Goal: Task Accomplishment & Management: Complete application form

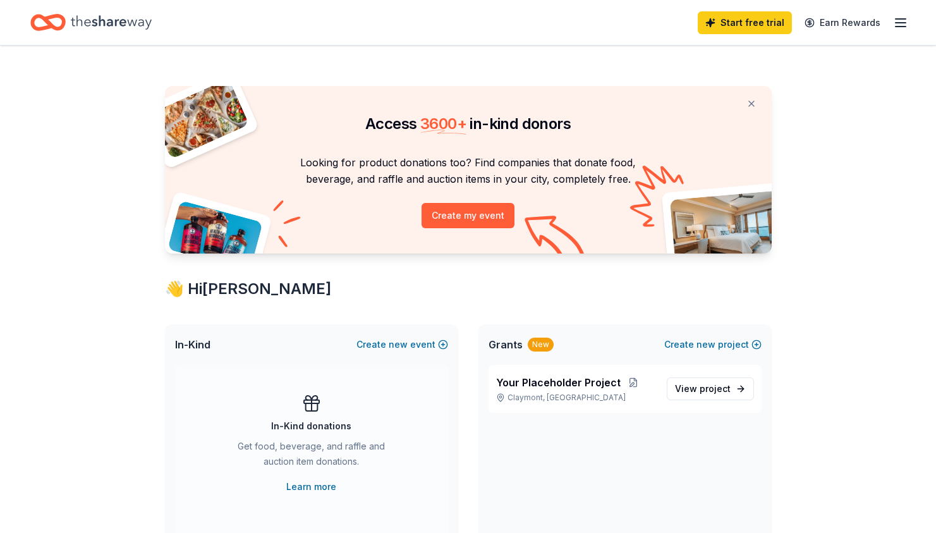
click at [102, 30] on icon "Home" at bounding box center [111, 22] width 81 height 26
click at [369, 403] on div "In-Kind donations Get food, beverage, and raffle and auction item donations. Le…" at bounding box center [311, 443] width 222 height 101
click at [317, 404] on icon at bounding box center [311, 407] width 12 height 8
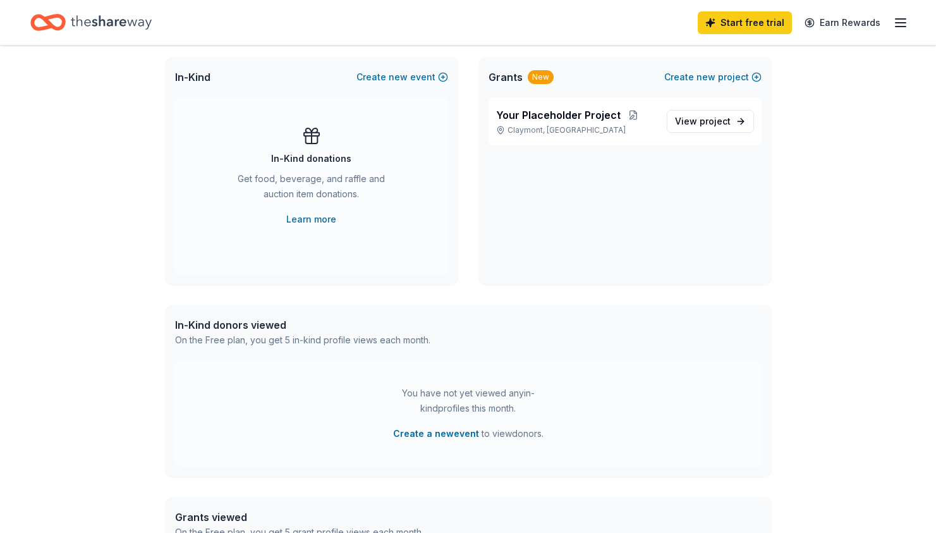
scroll to position [245, 0]
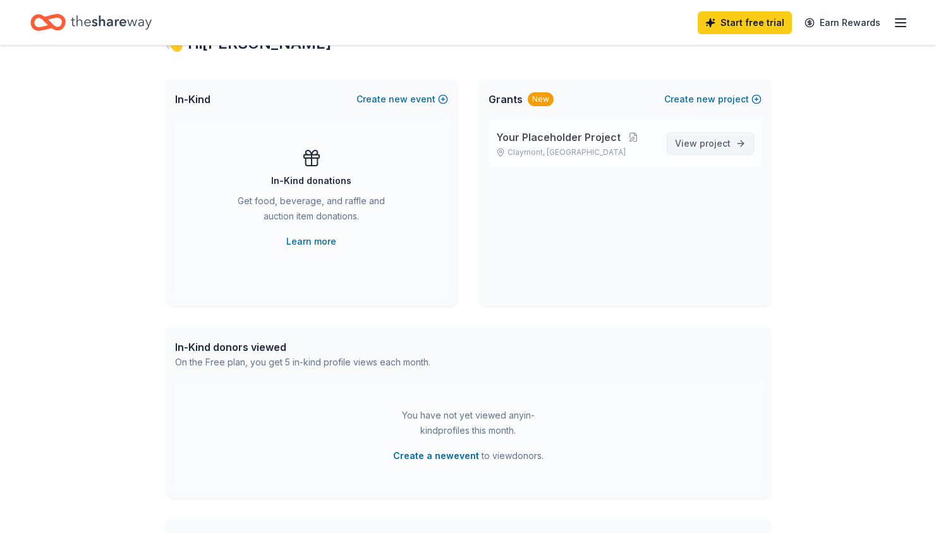
click at [705, 148] on span "project" at bounding box center [714, 143] width 31 height 11
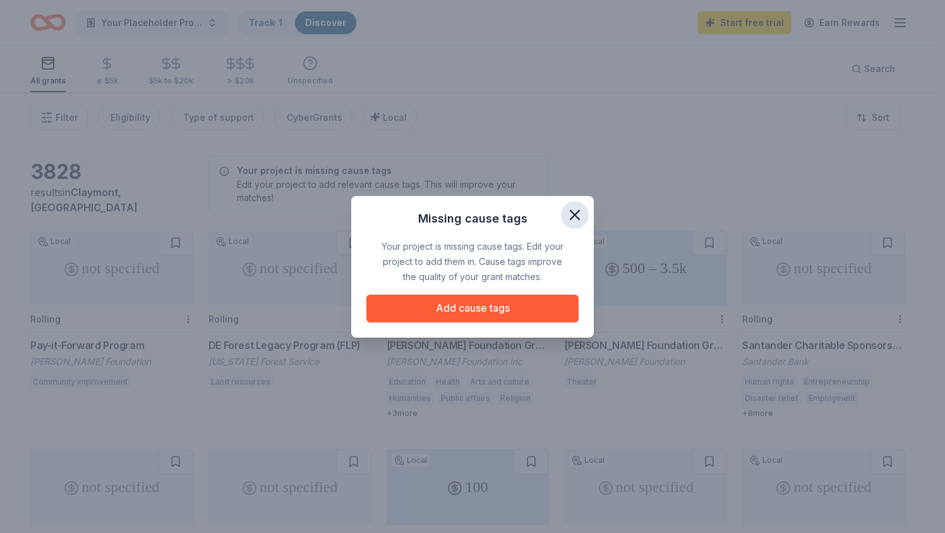
click at [581, 219] on icon "button" at bounding box center [575, 215] width 18 height 18
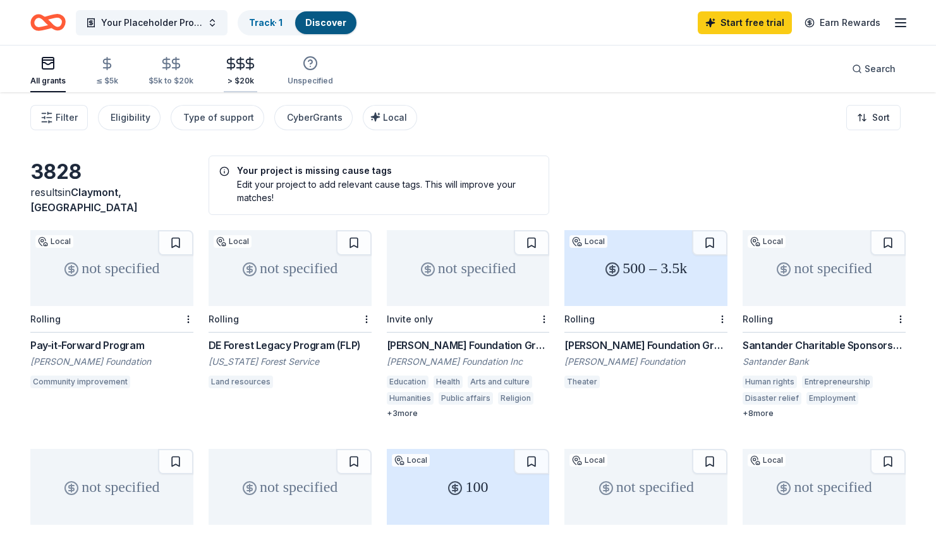
click at [227, 72] on div "> $20k" at bounding box center [240, 71] width 33 height 30
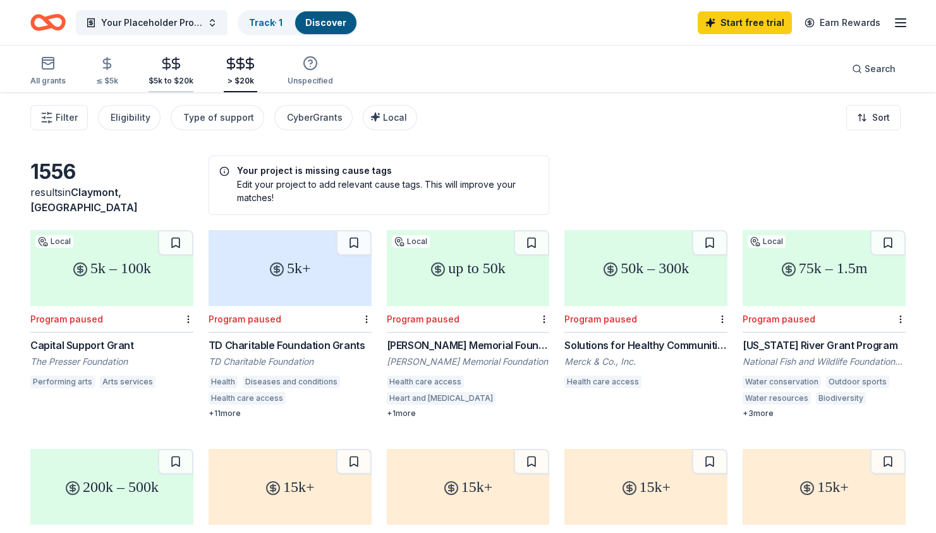
click at [183, 82] on div "$5k to $20k" at bounding box center [170, 81] width 45 height 10
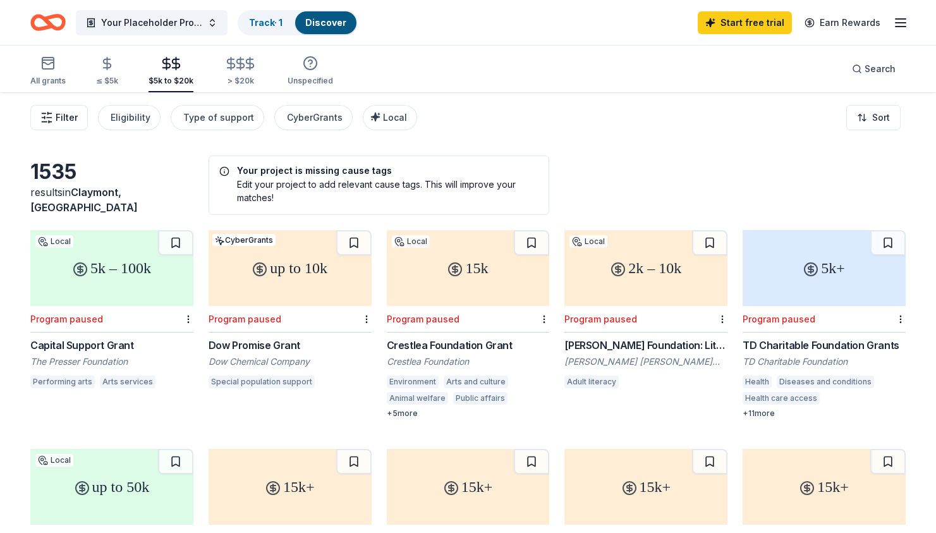
click at [68, 125] on button "Filter" at bounding box center [58, 117] width 57 height 25
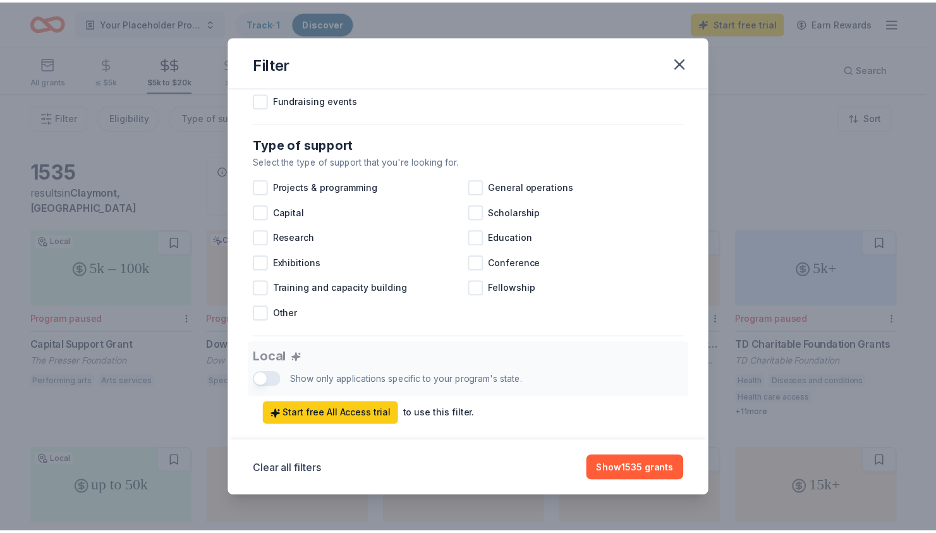
scroll to position [477, 0]
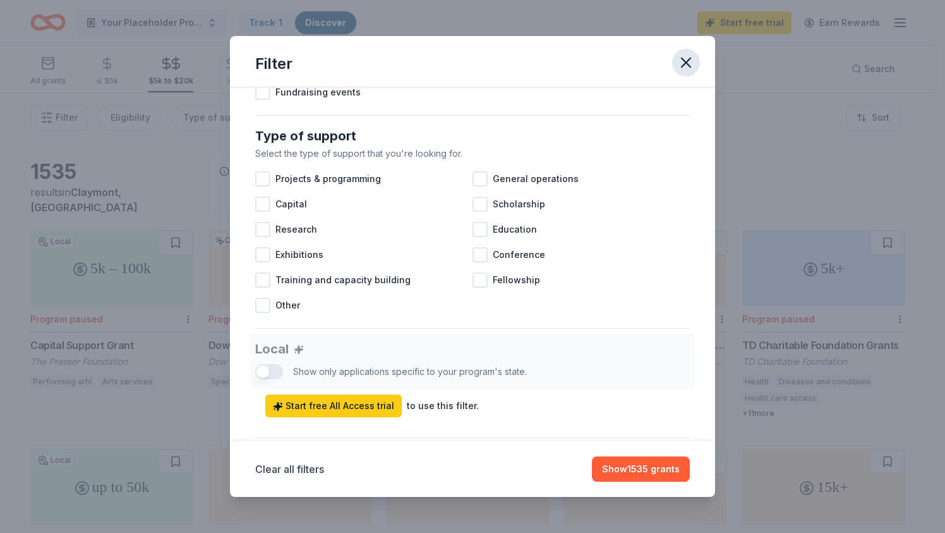
click at [681, 72] on button "button" at bounding box center [686, 63] width 28 height 28
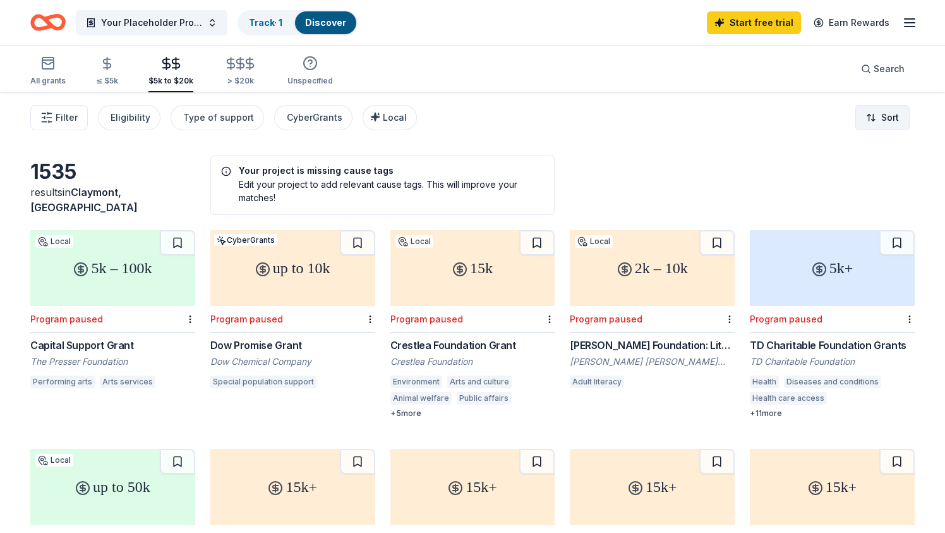
click at [852, 116] on html "Your Placeholder Project Track · 1 Discover Start free trial Earn Rewards All g…" at bounding box center [472, 266] width 945 height 533
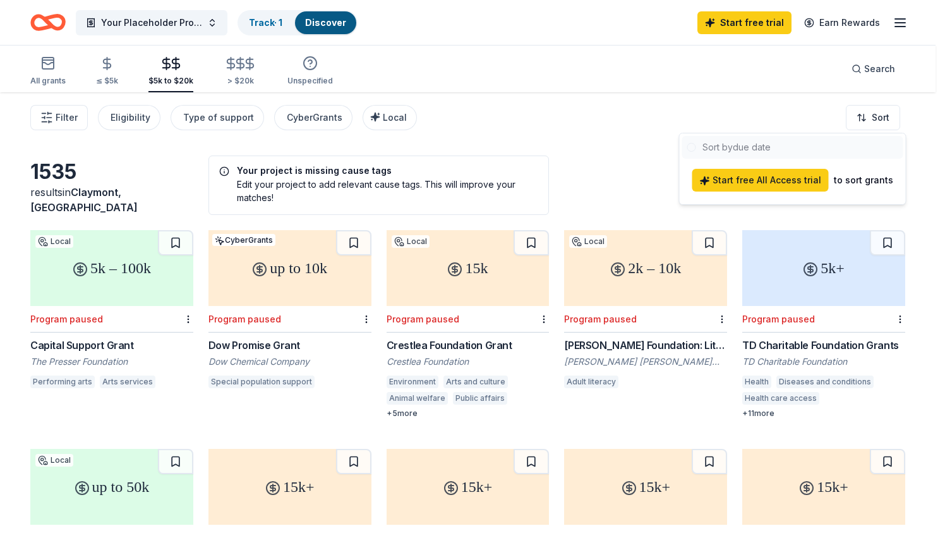
click at [665, 89] on html "Your Placeholder Project Track · 1 Discover Start free trial Earn Rewards All g…" at bounding box center [472, 266] width 945 height 533
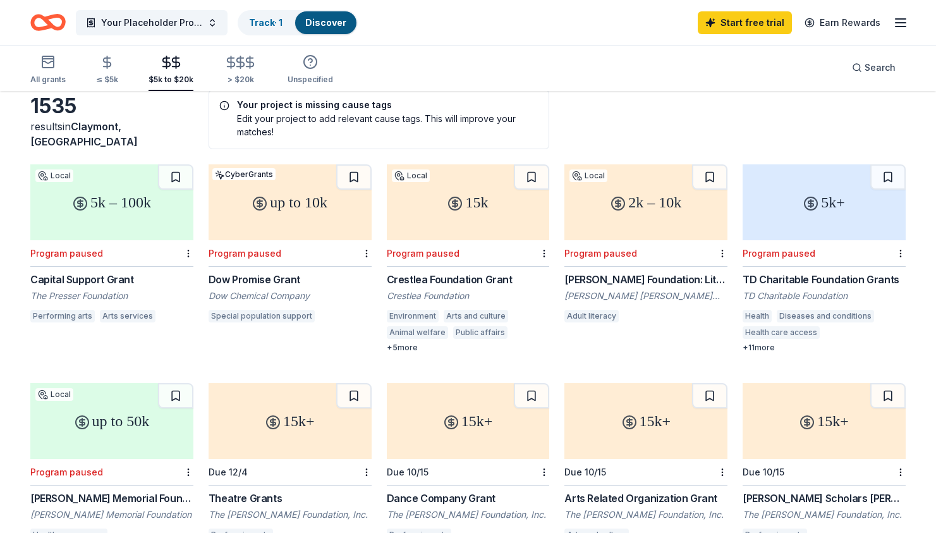
scroll to position [0, 0]
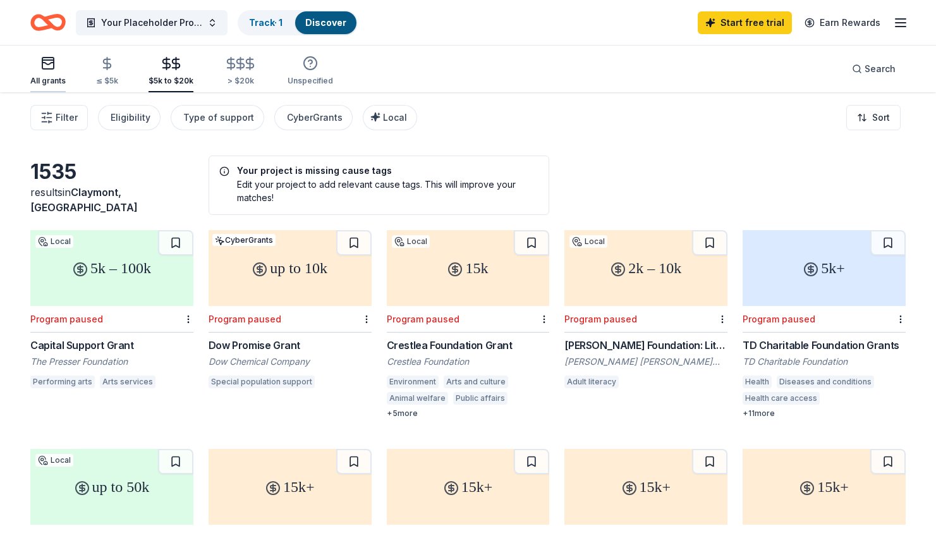
click at [61, 73] on div "All grants" at bounding box center [47, 71] width 35 height 30
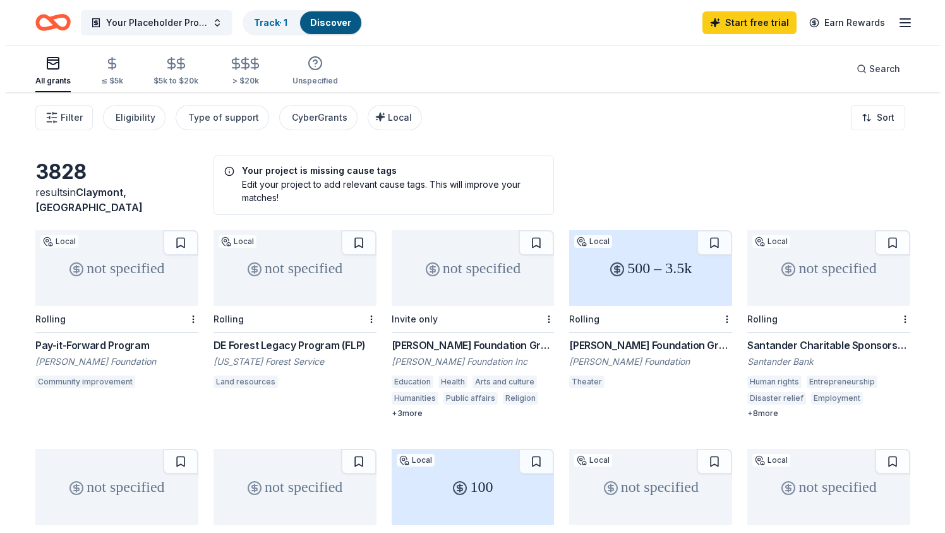
scroll to position [245, 0]
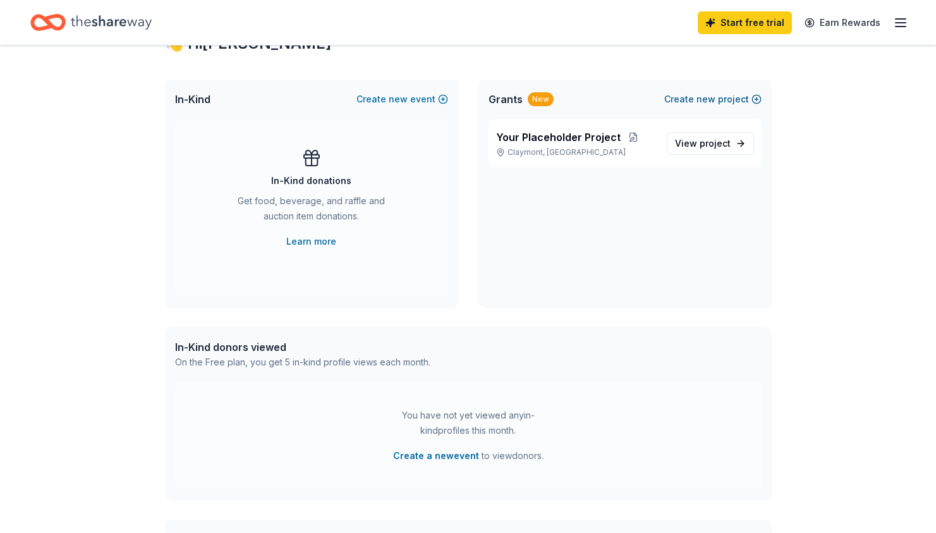
click at [692, 99] on button "Create new project" at bounding box center [712, 99] width 97 height 15
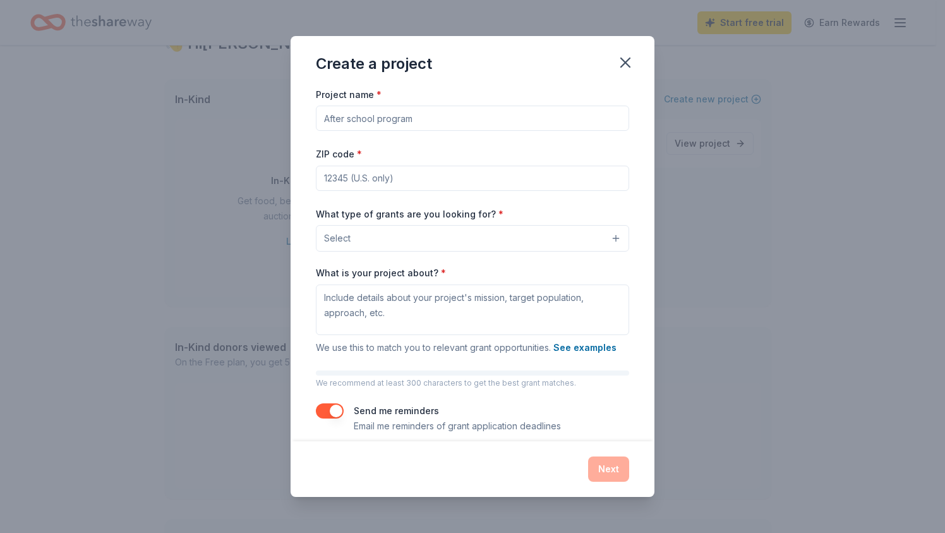
click at [349, 121] on input "Project name *" at bounding box center [472, 117] width 313 height 25
paste input "Community Support"
type input "Community Support Program"
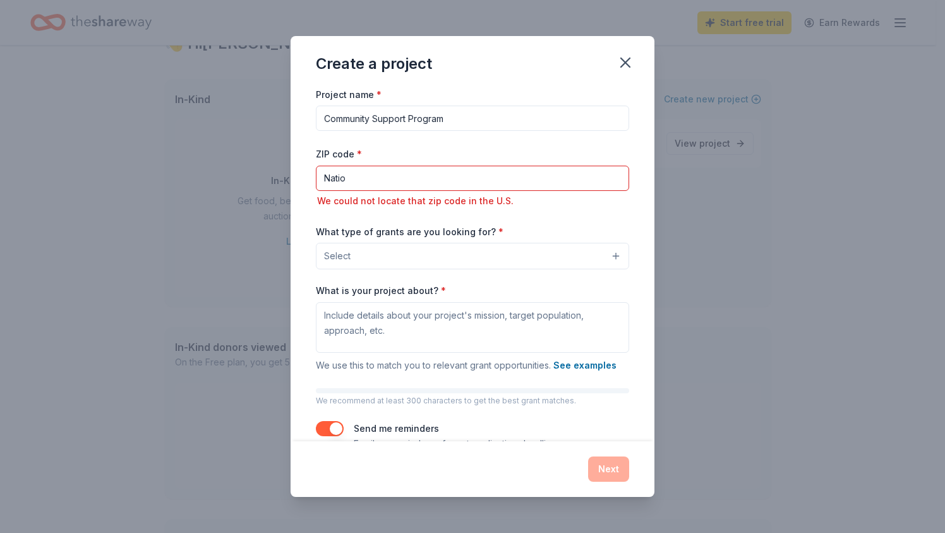
type input "Natio"
drag, startPoint x: 322, startPoint y: 167, endPoint x: 295, endPoint y: 164, distance: 26.7
click at [295, 164] on div "Project name * Community Support Program ZIP code * Natio We could not locate t…" at bounding box center [473, 264] width 364 height 355
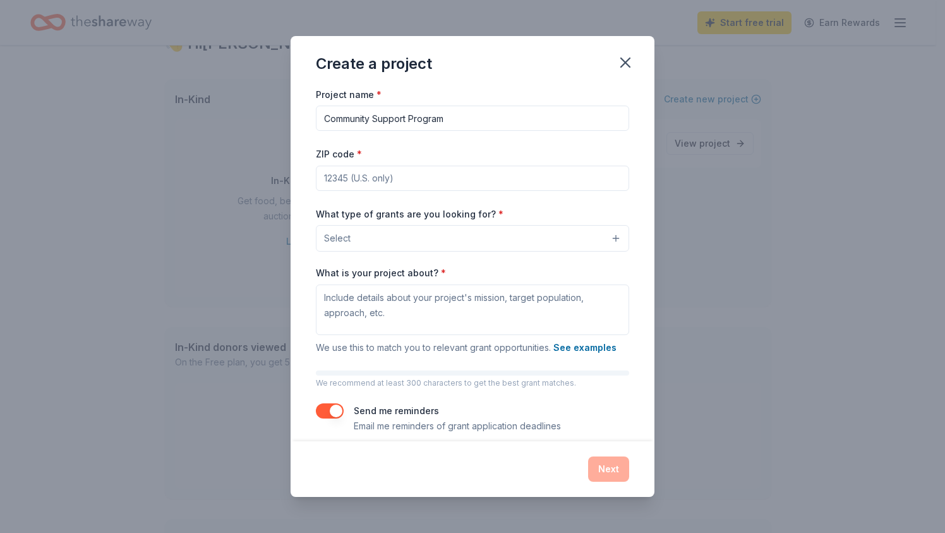
paste input "46001"
type input "46001"
click at [391, 239] on button "Select" at bounding box center [472, 238] width 313 height 27
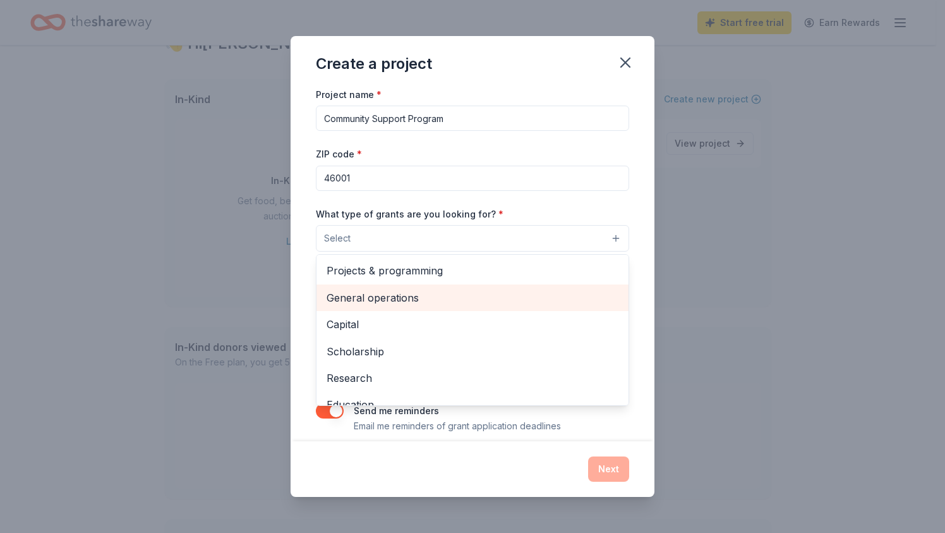
click at [395, 294] on span "General operations" at bounding box center [473, 297] width 292 height 16
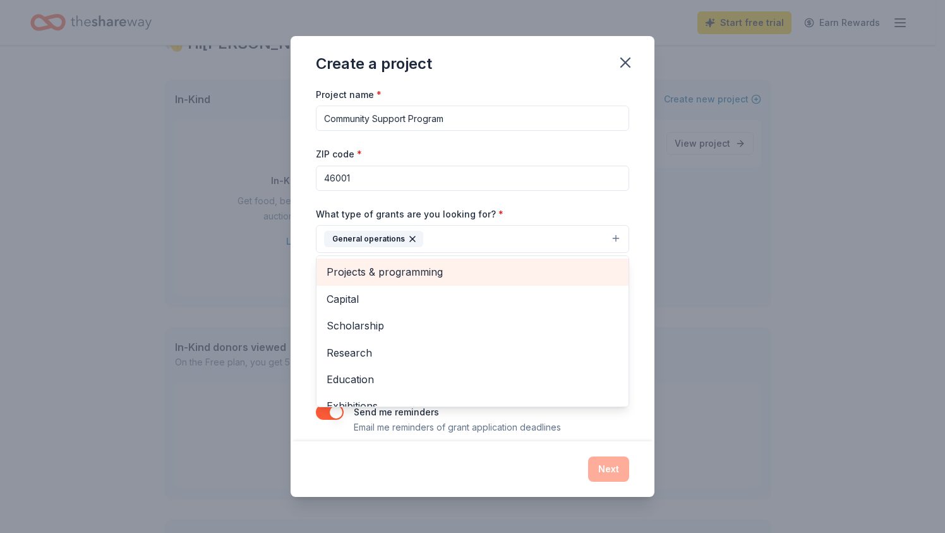
click at [384, 280] on span "Projects & programming" at bounding box center [473, 271] width 292 height 16
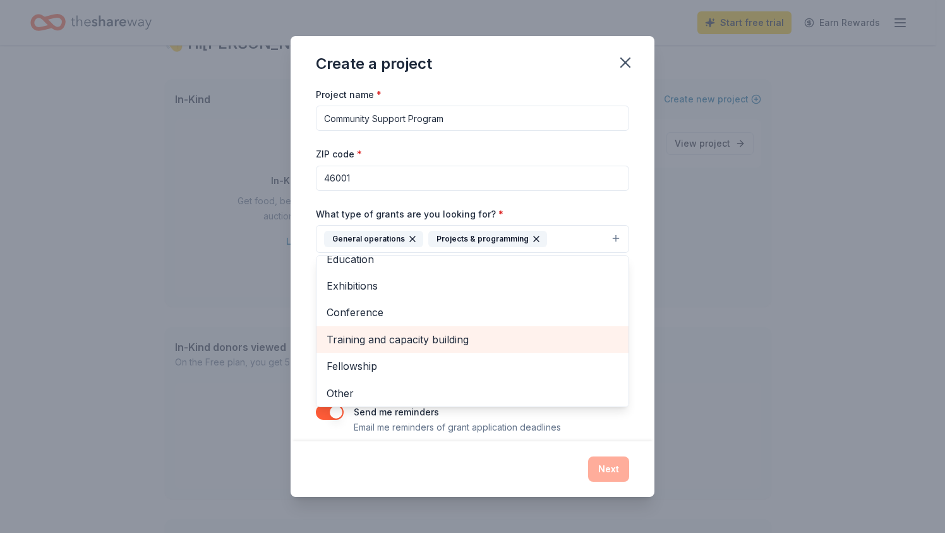
scroll to position [95, 0]
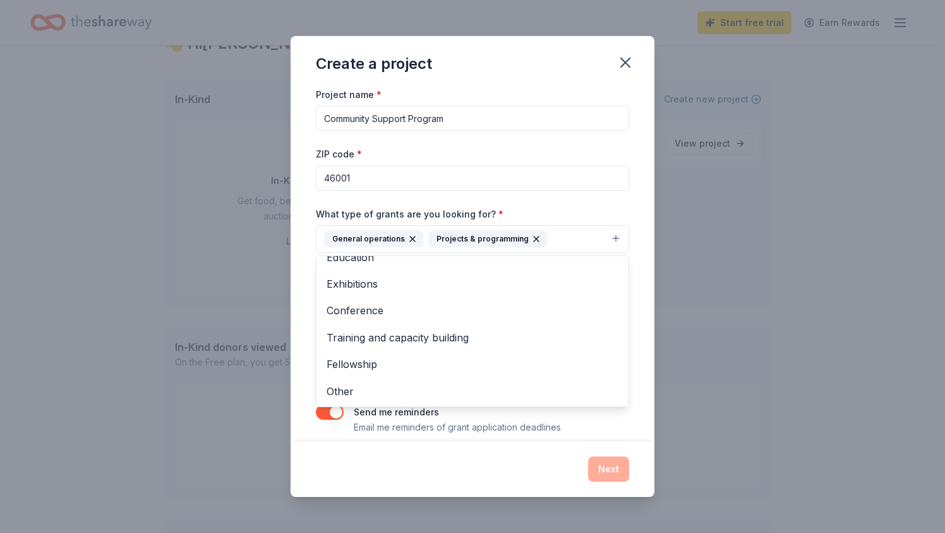
click at [286, 303] on div "Create a project Project name * Community Support Program ZIP code * 46001 What…" at bounding box center [472, 266] width 945 height 533
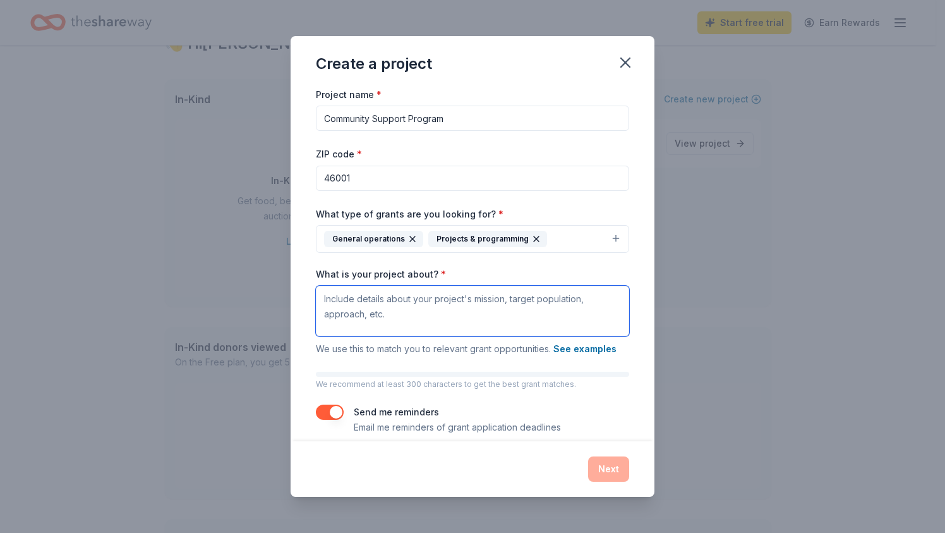
click at [431, 324] on textarea "What is your project about? *" at bounding box center [472, 311] width 313 height 51
paste textarea "LORE ipsum dolorsitame consect adipiscing elit sed doeiusmodte incidi utlabo, e…"
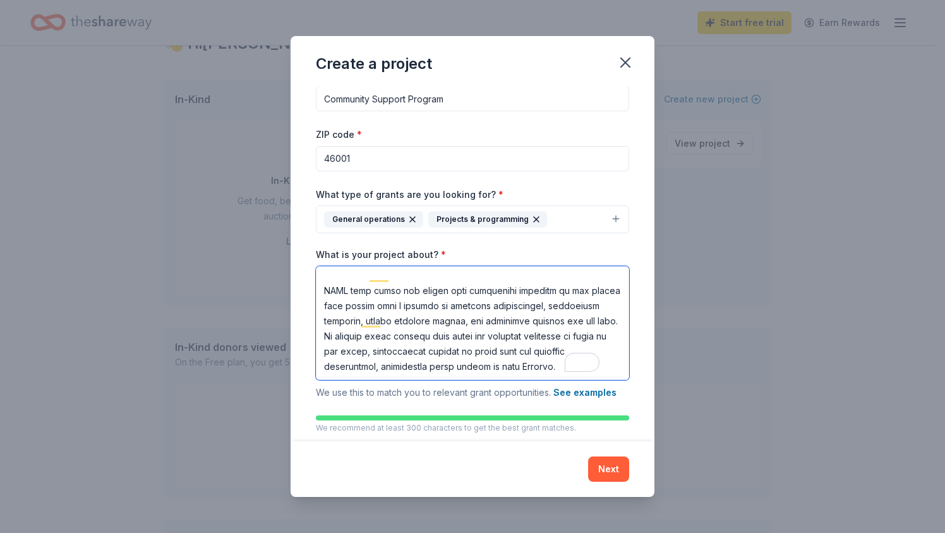
scroll to position [76, 0]
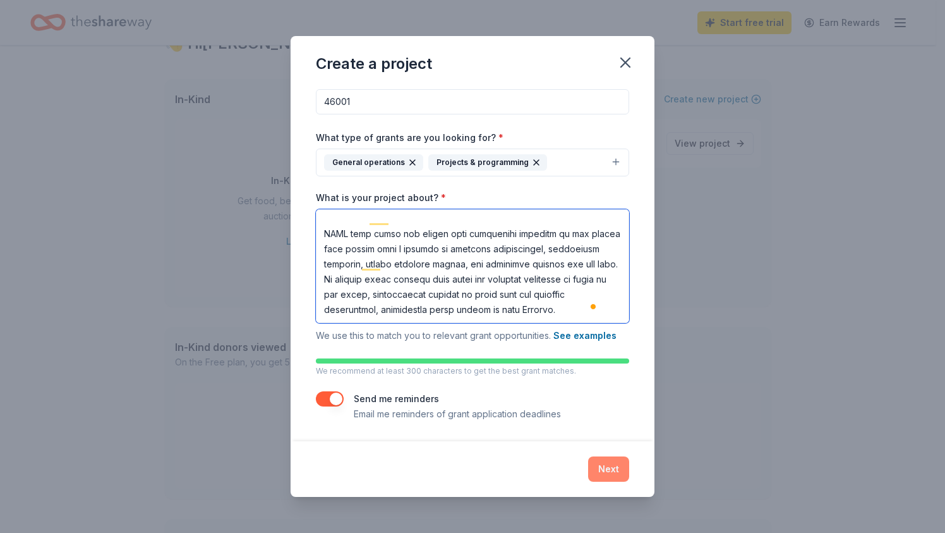
type textarea "LORE ipsum dolorsitame consect adipiscing elit sed doeiusmodte incidi utlabo, e…"
click at [596, 468] on button "Next" at bounding box center [608, 468] width 41 height 25
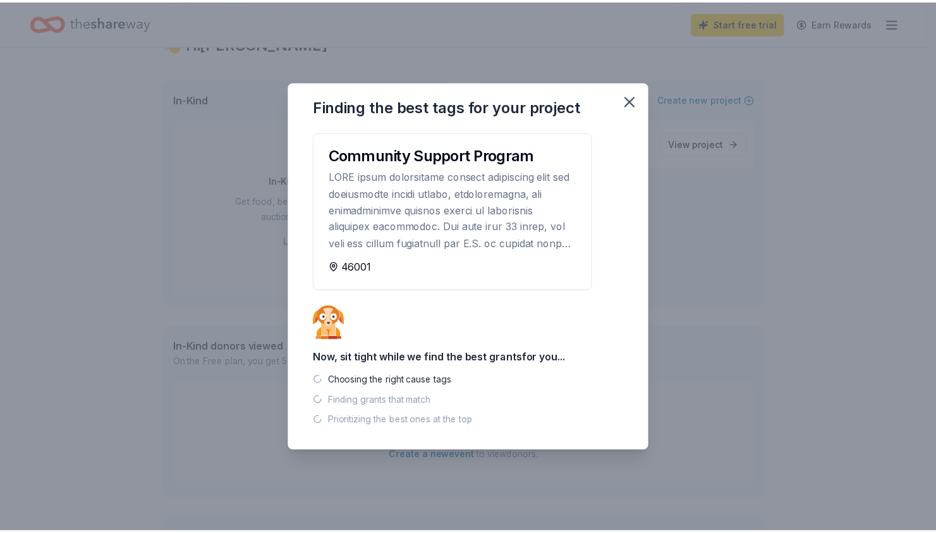
scroll to position [0, 0]
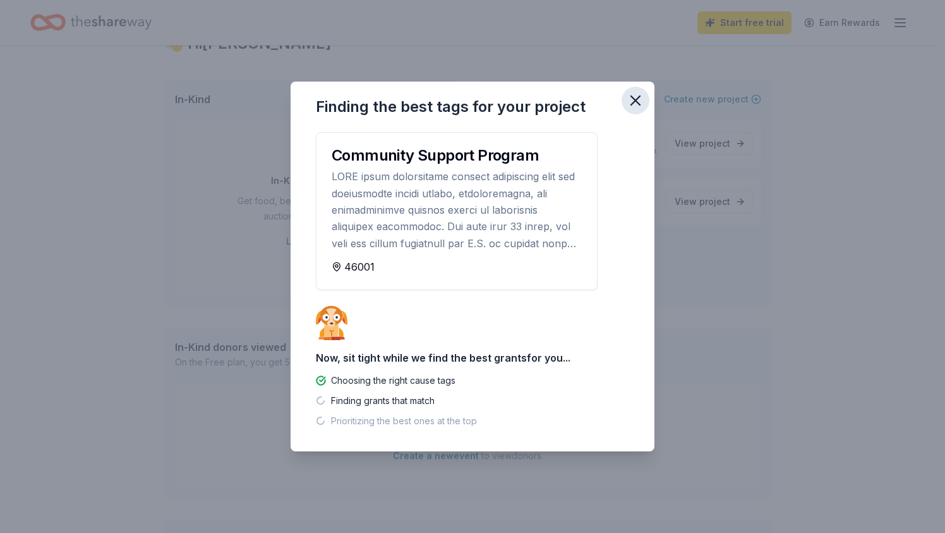
click at [639, 102] on icon "button" at bounding box center [636, 101] width 18 height 18
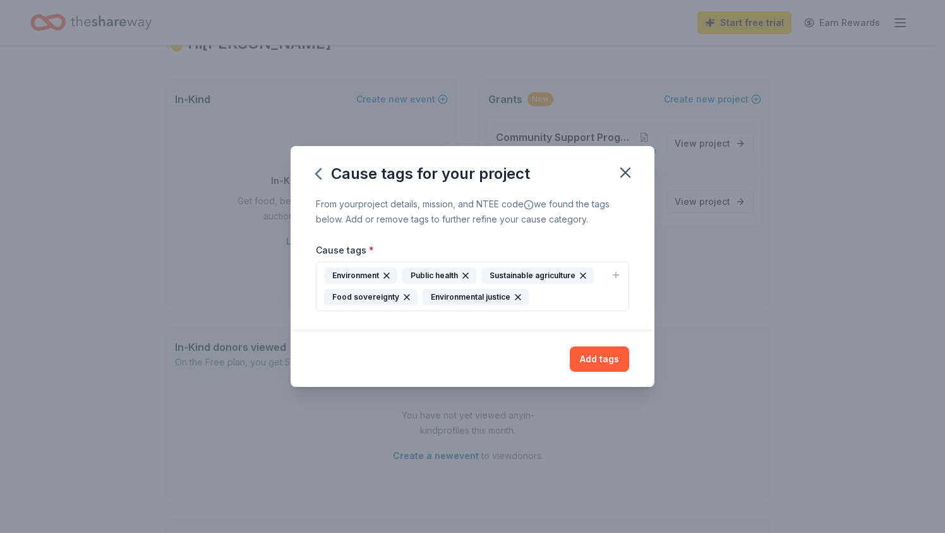
click at [356, 275] on div "Environment" at bounding box center [360, 275] width 73 height 16
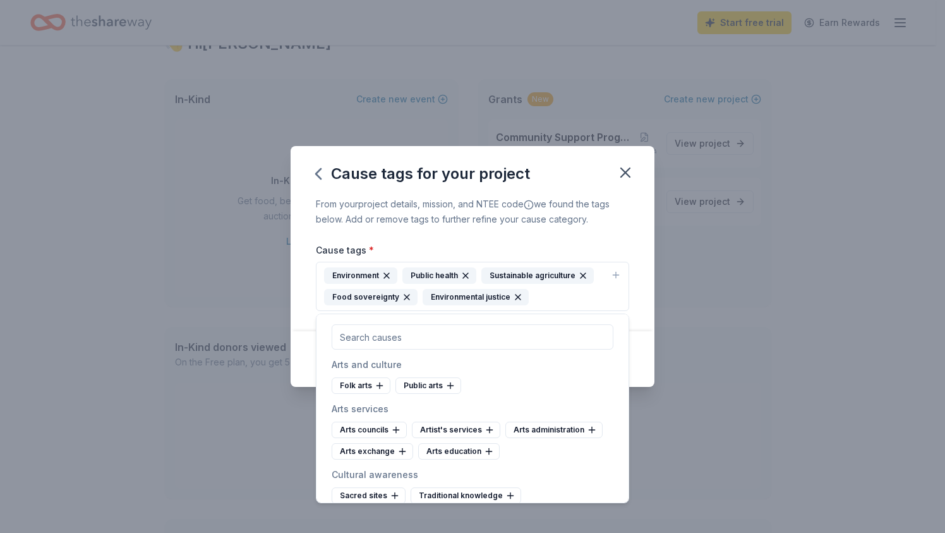
click at [416, 277] on div "Public health" at bounding box center [439, 275] width 74 height 16
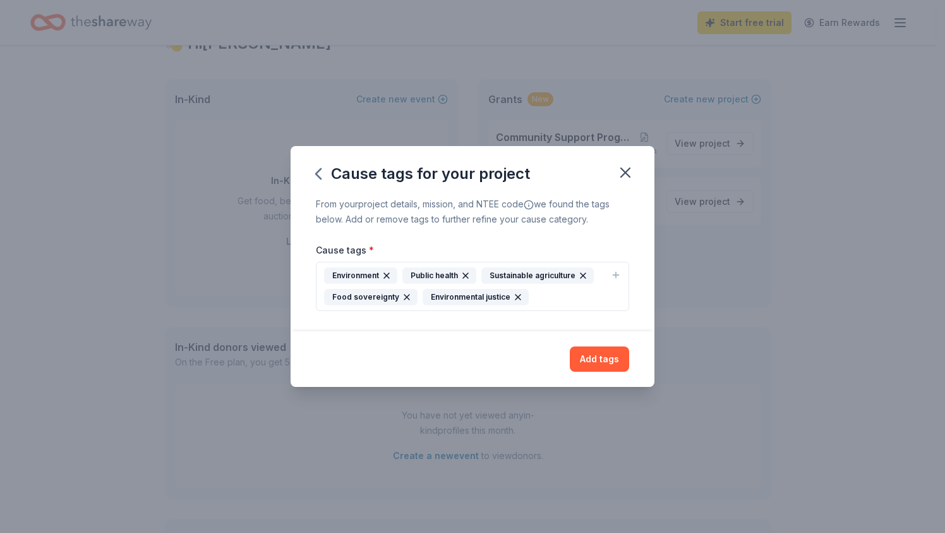
click at [547, 301] on div "Environment Public health Sustainable agriculture Food sovereignty Environmenta…" at bounding box center [465, 286] width 282 height 38
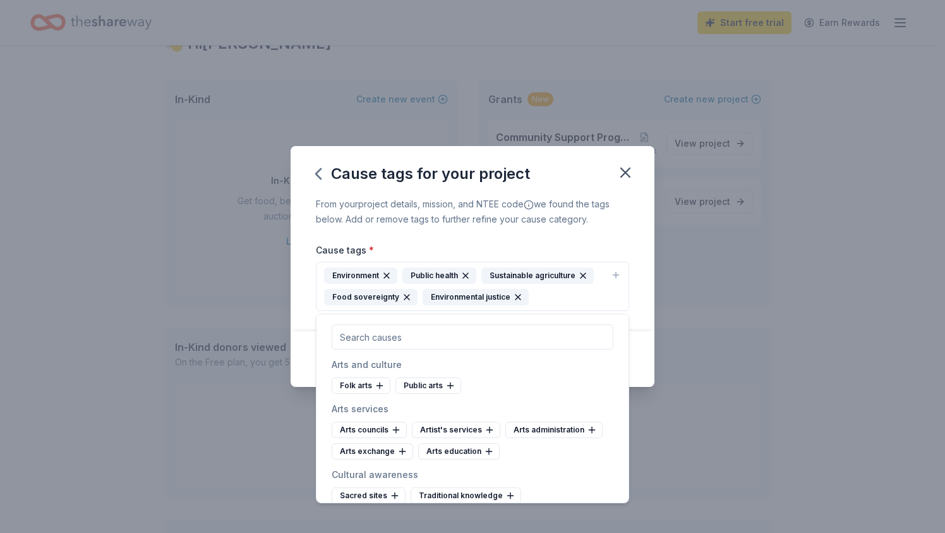
click at [402, 298] on icon "button" at bounding box center [407, 297] width 10 height 10
click at [442, 293] on div "Environment Public health Sustainable agriculture Environmental justice" at bounding box center [465, 286] width 282 height 38
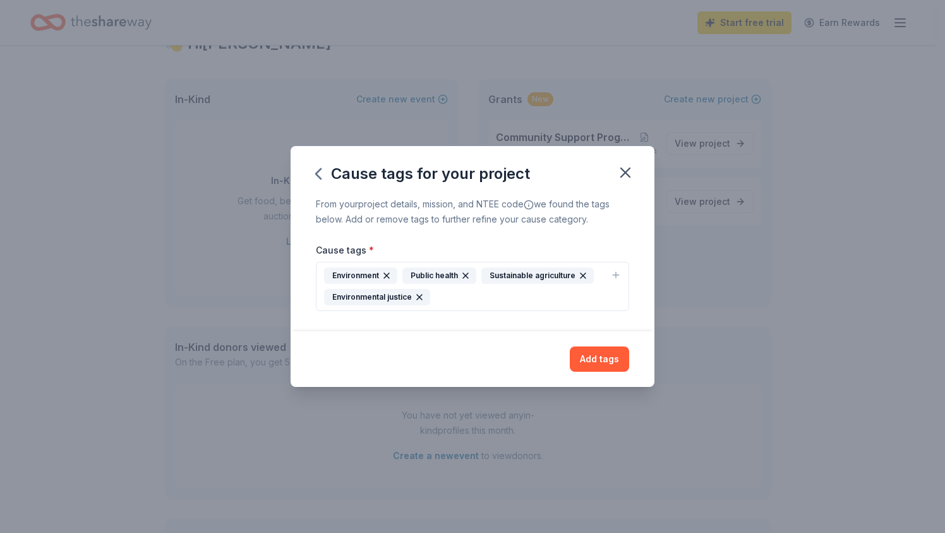
click at [446, 298] on div "Environment Public health Sustainable agriculture Environmental justice" at bounding box center [465, 286] width 282 height 38
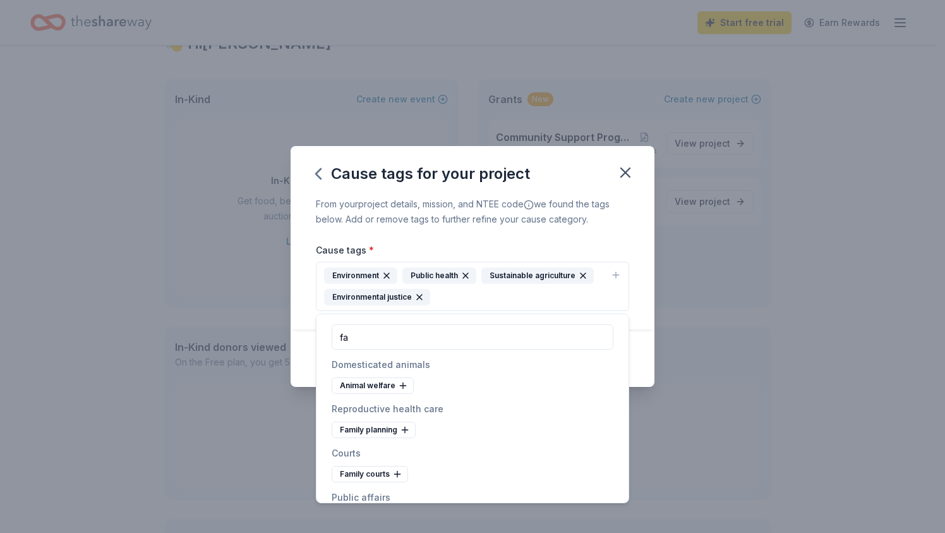
type input "f"
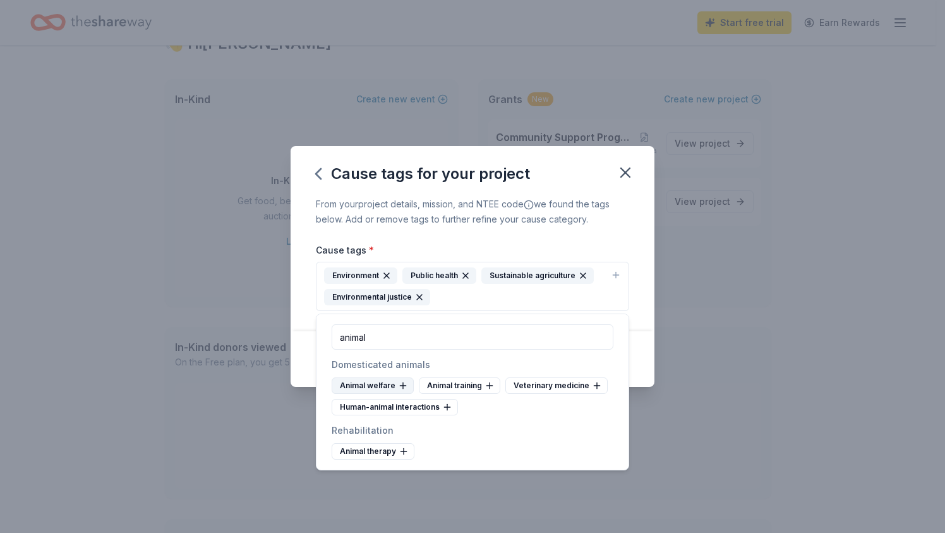
click at [382, 387] on div "Animal welfare" at bounding box center [373, 385] width 82 height 16
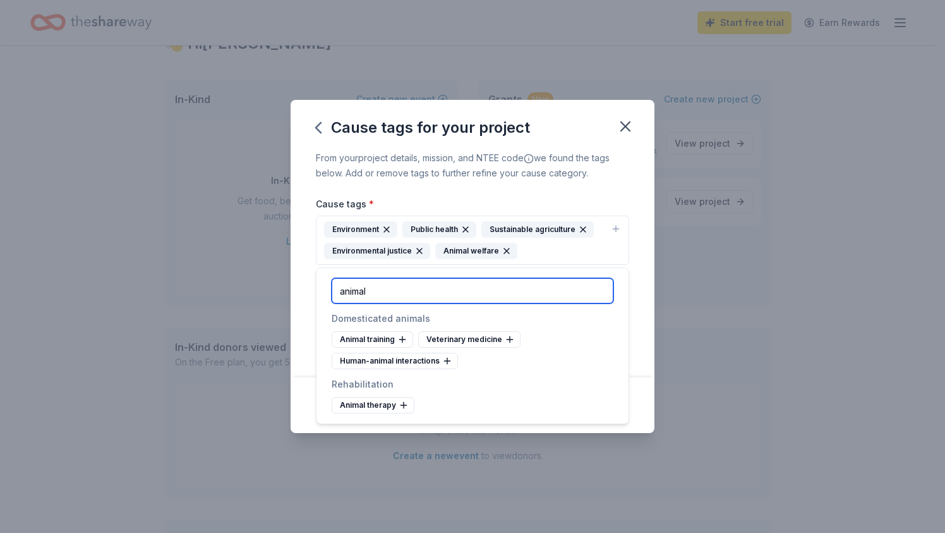
click at [351, 293] on input "animal" at bounding box center [473, 290] width 282 height 25
click at [335, 282] on input "animal" at bounding box center [473, 290] width 282 height 25
click at [351, 290] on input "animal" at bounding box center [473, 290] width 282 height 25
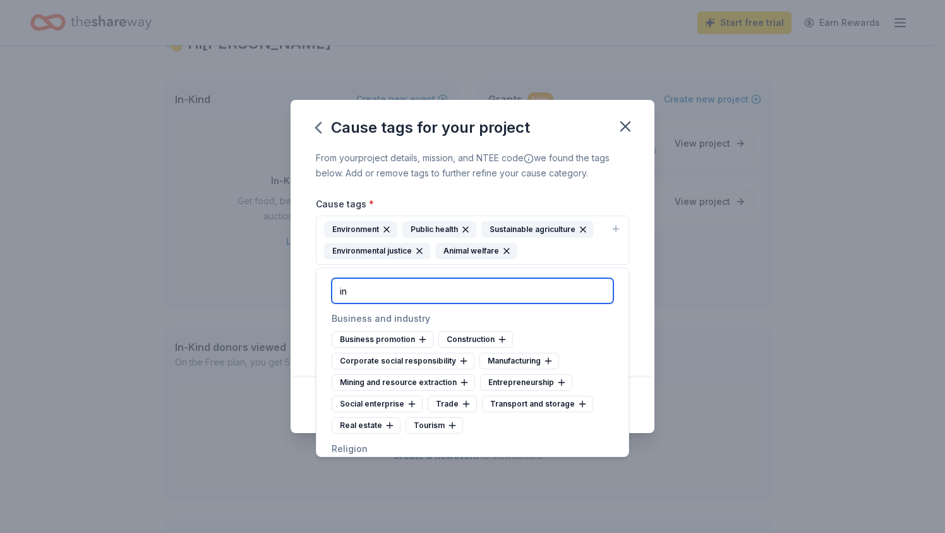
type input "i"
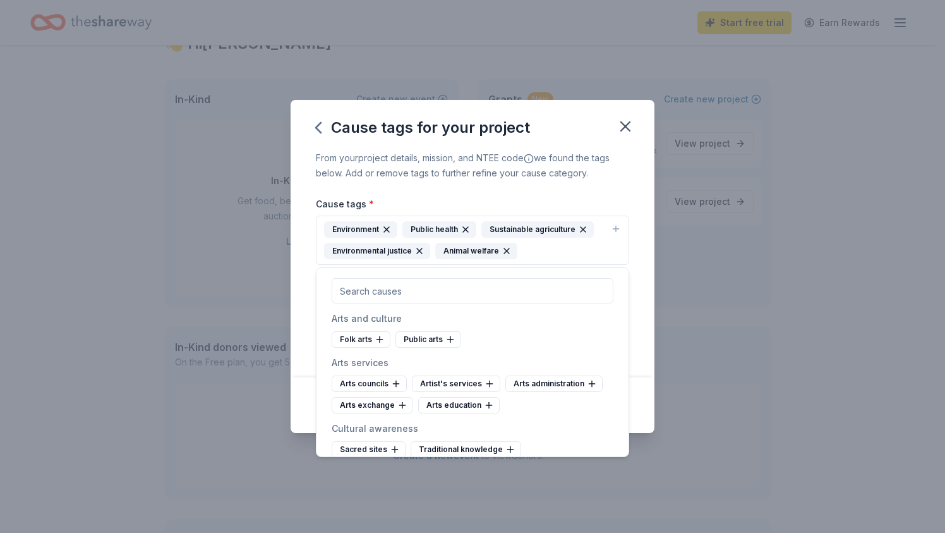
click at [640, 195] on div "From your project details, mission, and NTEE code we found the tags below. Add …" at bounding box center [473, 263] width 364 height 227
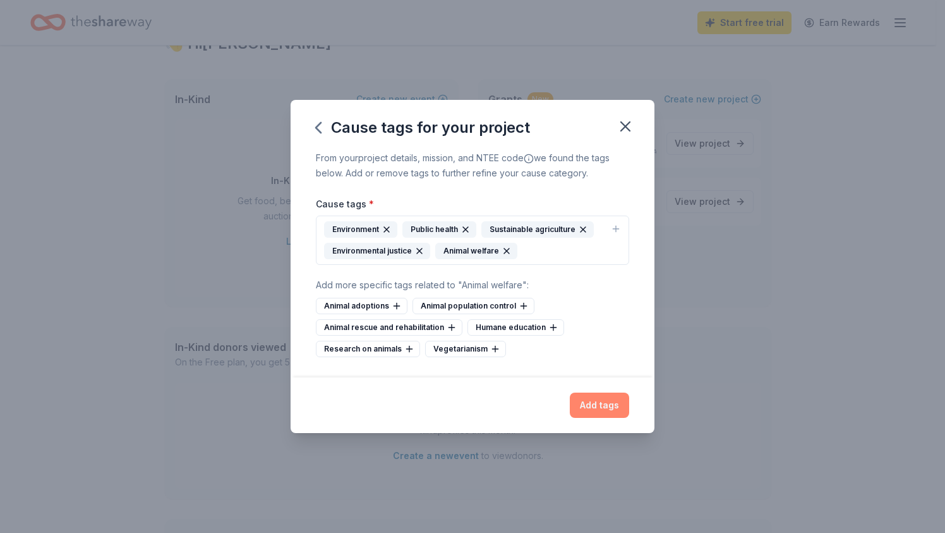
click at [609, 403] on button "Add tags" at bounding box center [599, 404] width 59 height 25
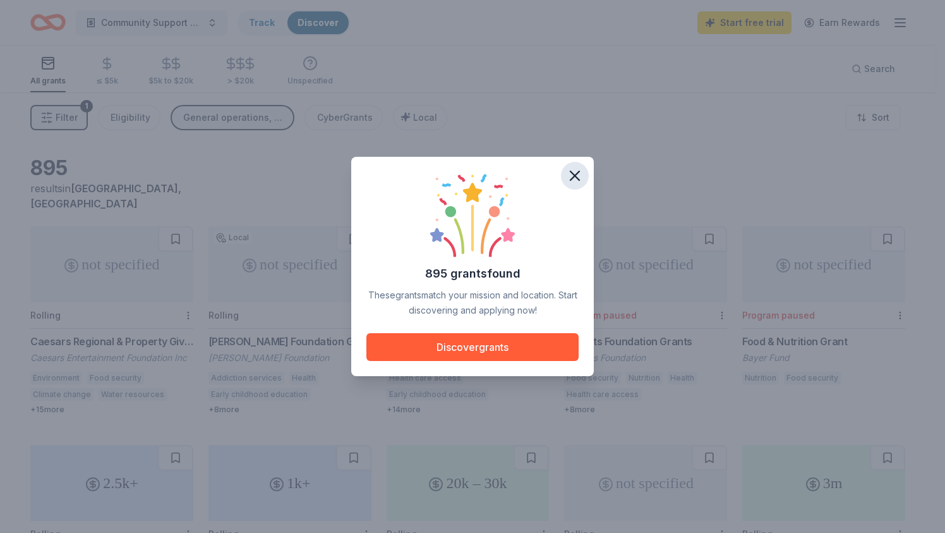
click at [577, 177] on icon "button" at bounding box center [574, 175] width 9 height 9
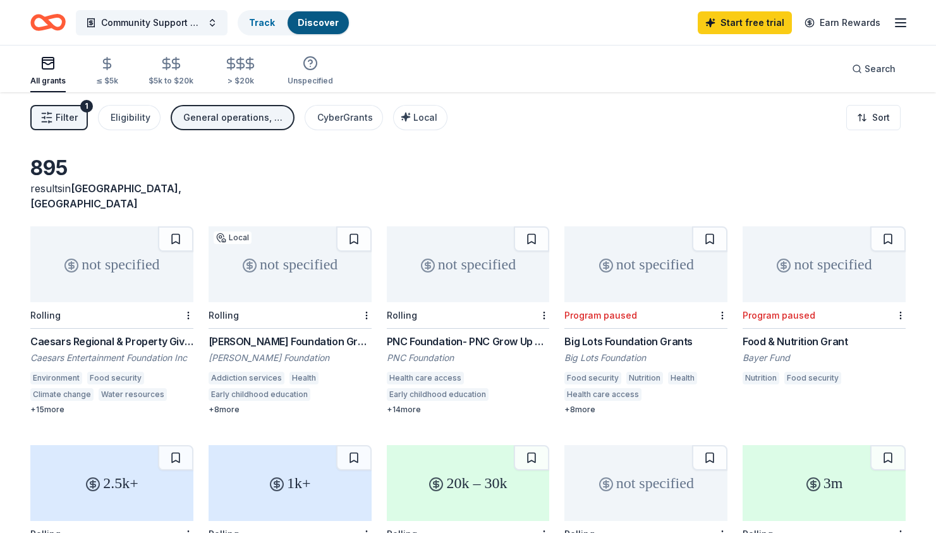
click at [49, 33] on icon "Home" at bounding box center [47, 23] width 35 height 30
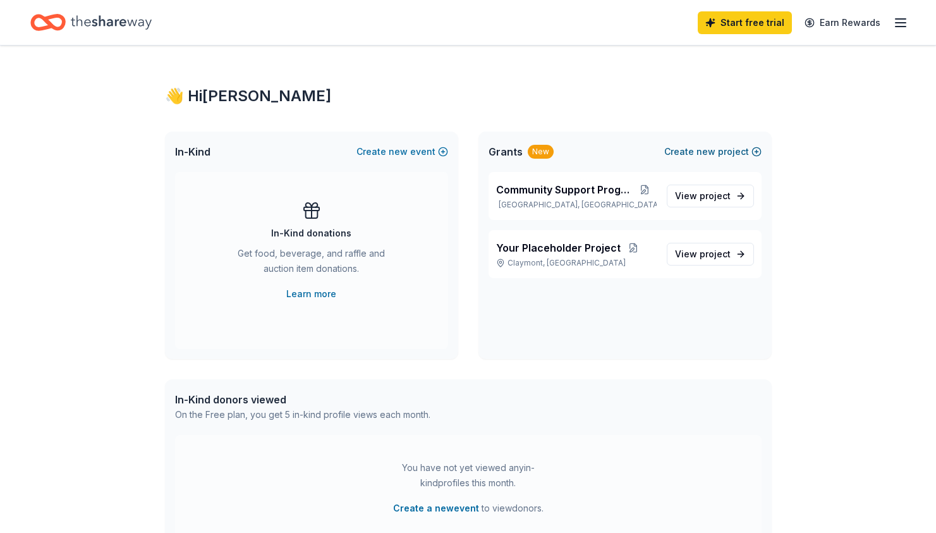
click at [718, 155] on button "Create new project" at bounding box center [712, 151] width 97 height 15
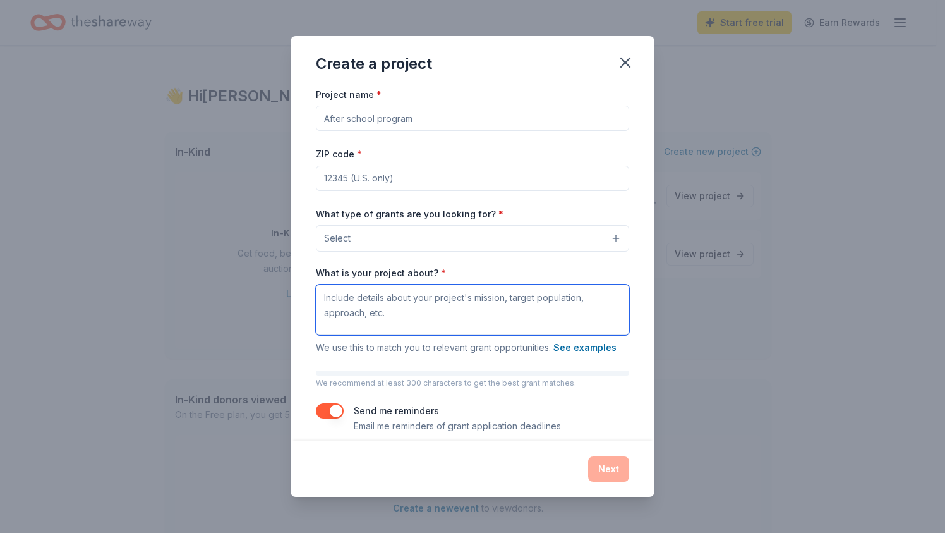
click at [413, 308] on textarea "What is your project about? *" at bounding box center [472, 309] width 313 height 51
paste textarea "LORE ipsumdolors ame consect adipiscin elitsed doei temp in utlaboreet dolorema…"
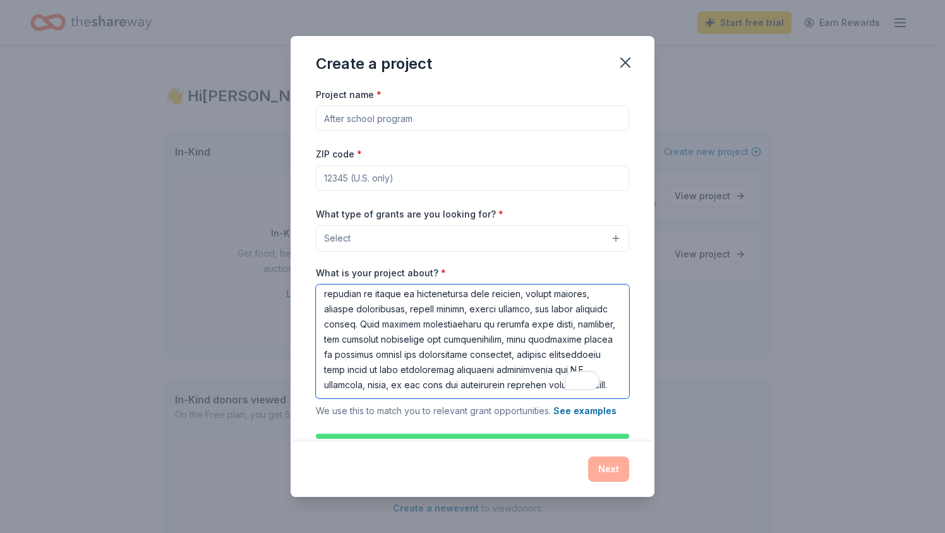
scroll to position [193, 0]
type textarea "LORE ipsumdolors ame consect adipiscin elitsed doei temp in utlaboreet dolorema…"
click at [360, 234] on button "Select" at bounding box center [472, 238] width 313 height 27
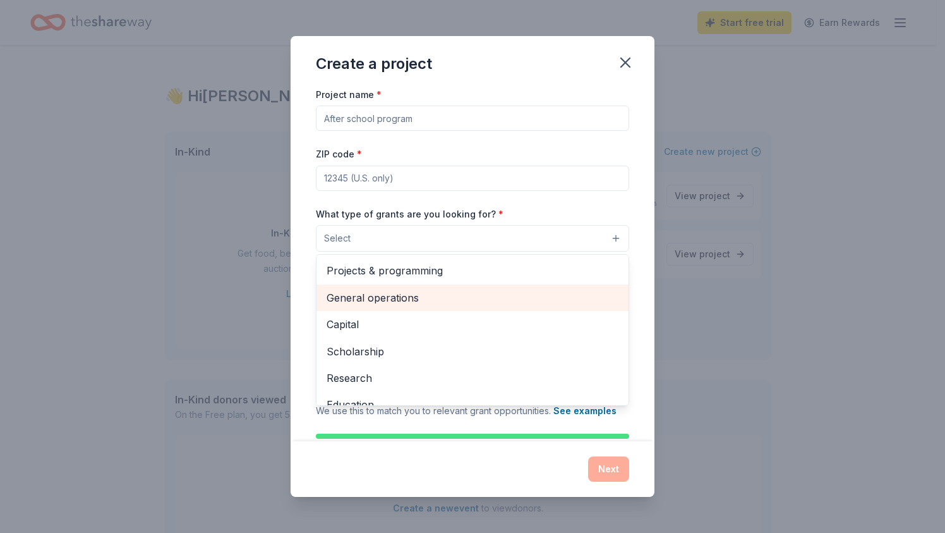
click at [368, 294] on span "General operations" at bounding box center [473, 297] width 292 height 16
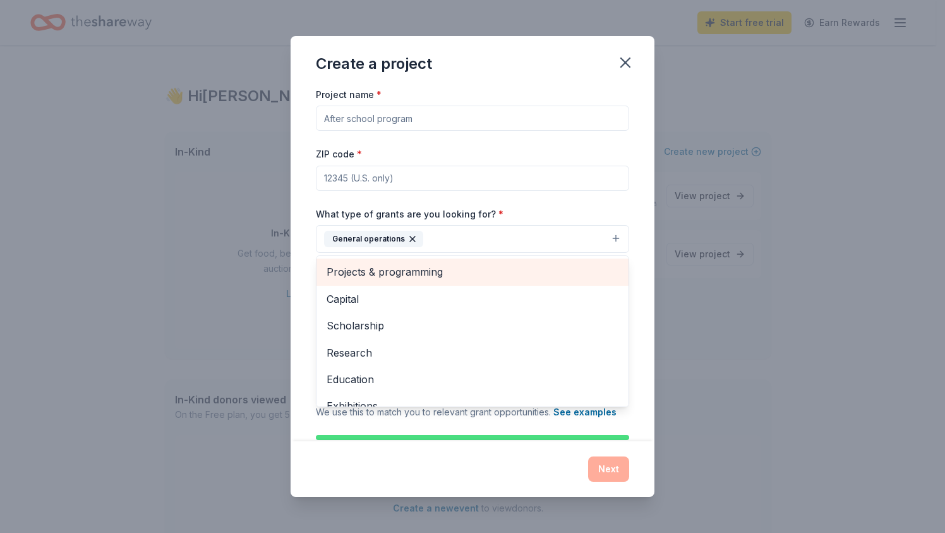
click at [365, 271] on span "Projects & programming" at bounding box center [473, 271] width 292 height 16
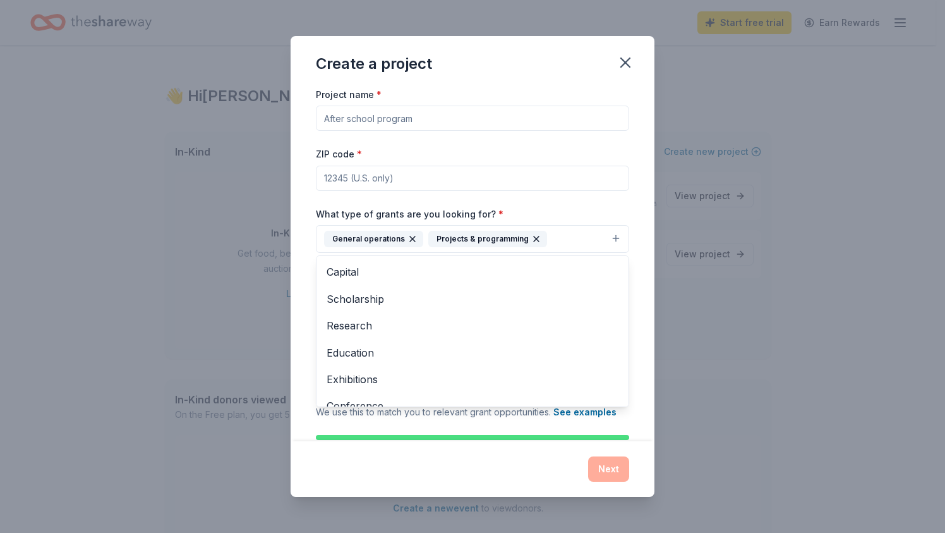
click at [358, 176] on div "Project name * ZIP code * What type of grants are you looking for? * General op…" at bounding box center [472, 292] width 313 height 411
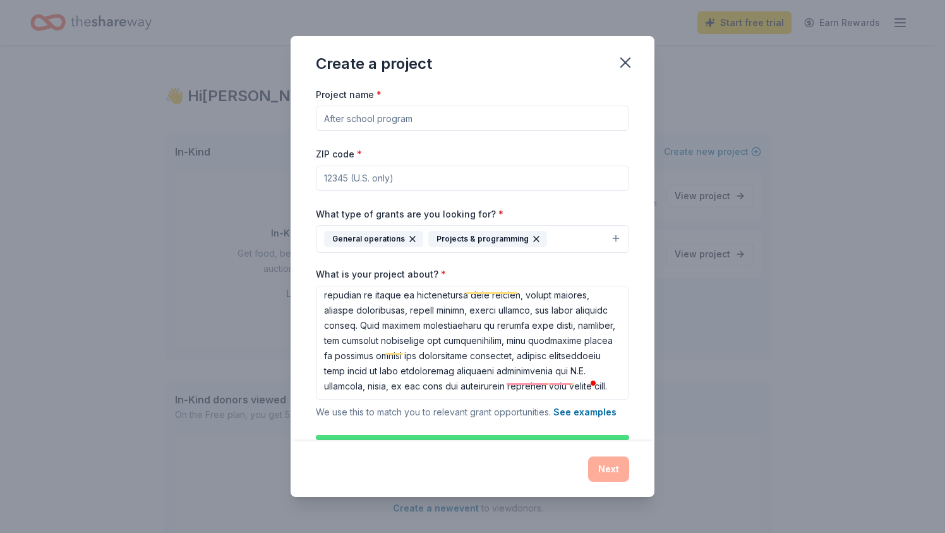
click at [414, 175] on input "ZIP code *" at bounding box center [472, 178] width 313 height 25
paste input "63826"
type input "63826"
click at [374, 120] on input "Project name *" at bounding box center [472, 117] width 313 height 25
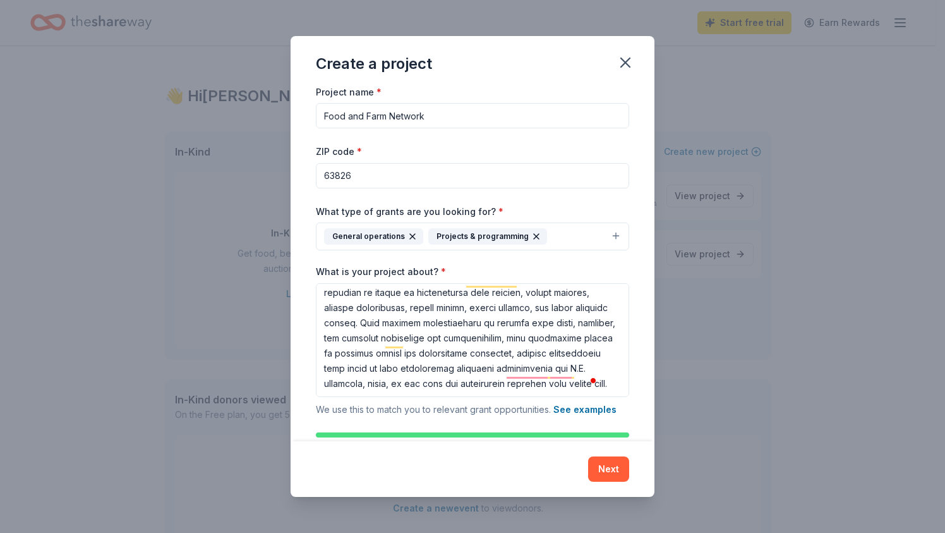
scroll to position [201, 0]
type input "Food and Farm Network"
click at [603, 469] on button "Next" at bounding box center [608, 468] width 41 height 25
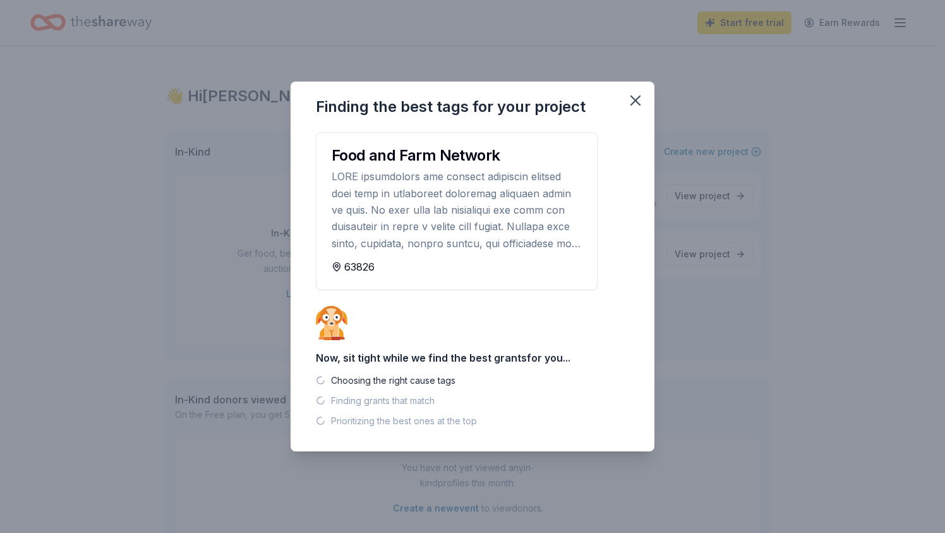
scroll to position [0, 0]
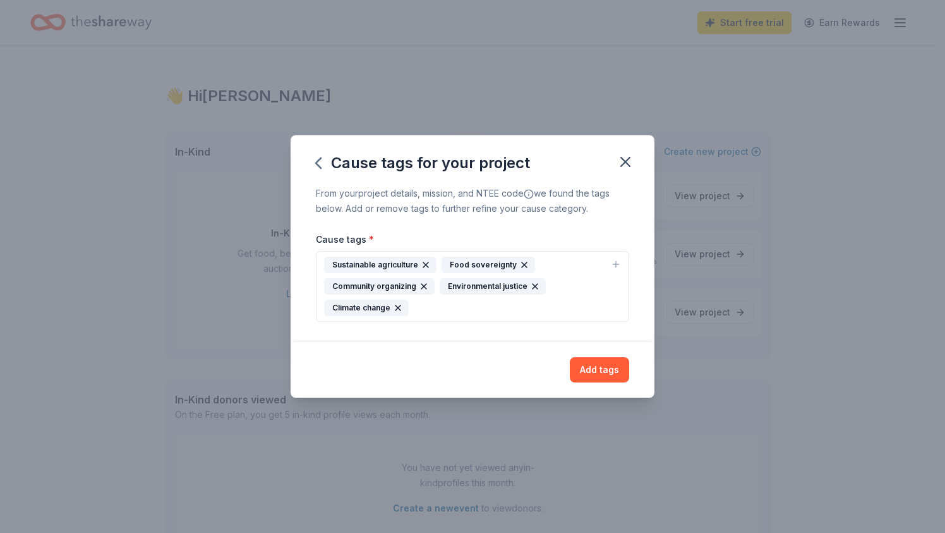
click at [519, 265] on icon "button" at bounding box center [524, 265] width 10 height 10
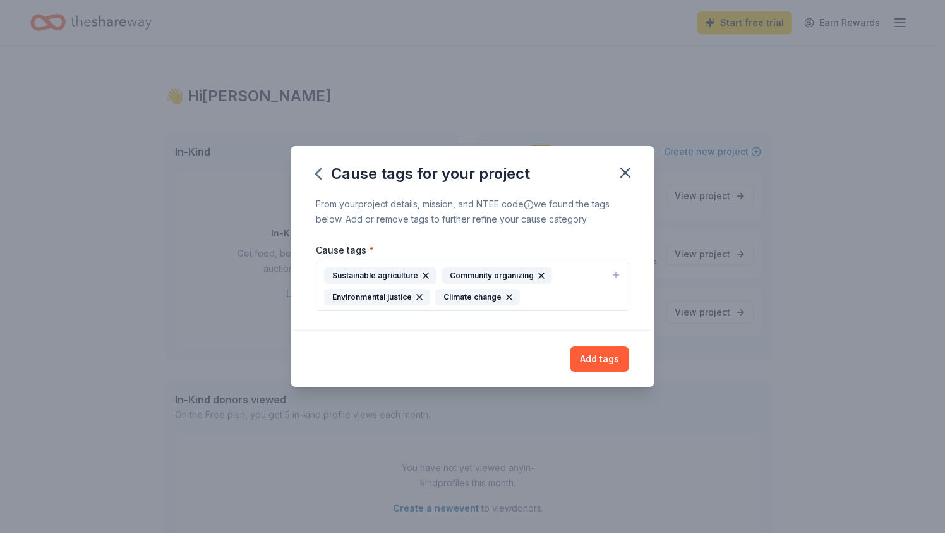
click at [524, 303] on div "Sustainable agriculture Community organizing Environmental justice Climate chan…" at bounding box center [465, 286] width 282 height 38
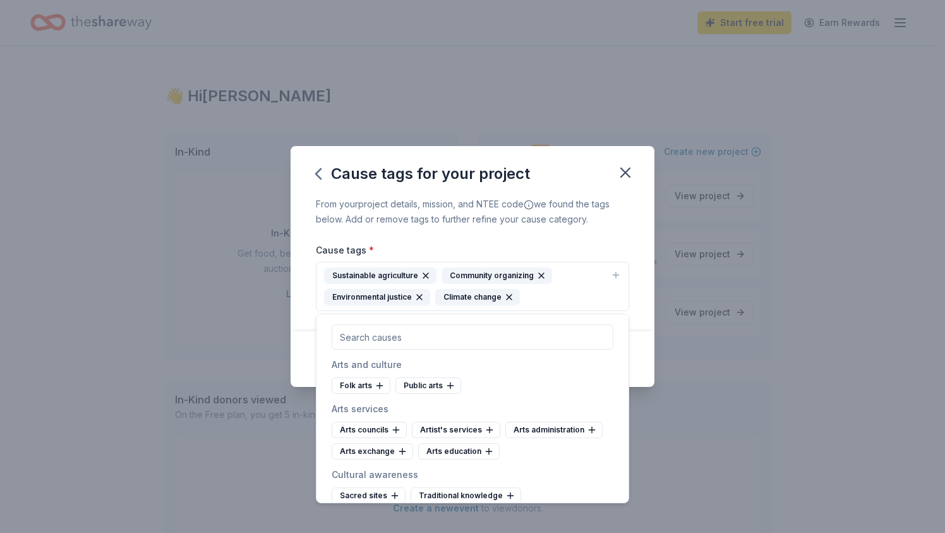
click at [586, 243] on div "Cause tags * Sustainable agriculture Community organizing Environmental justice…" at bounding box center [472, 276] width 313 height 69
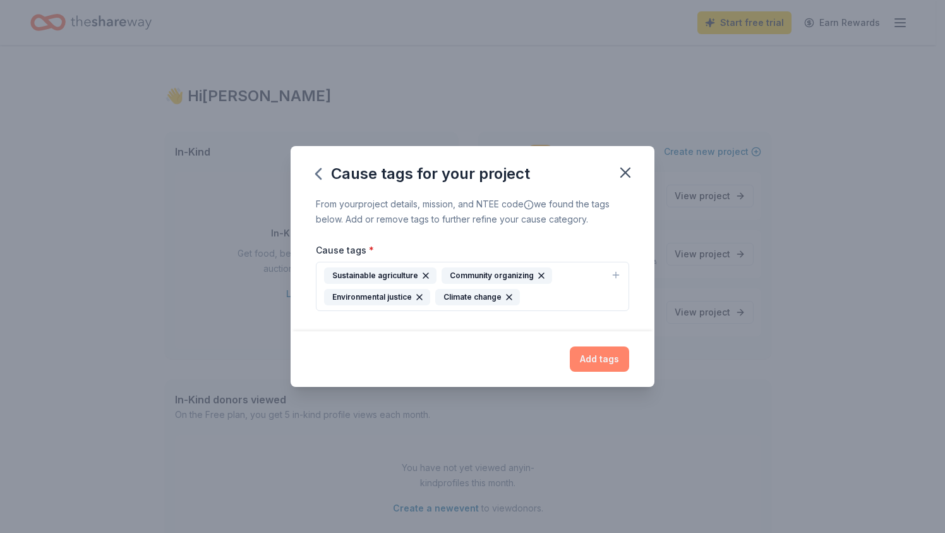
click at [600, 365] on button "Add tags" at bounding box center [599, 358] width 59 height 25
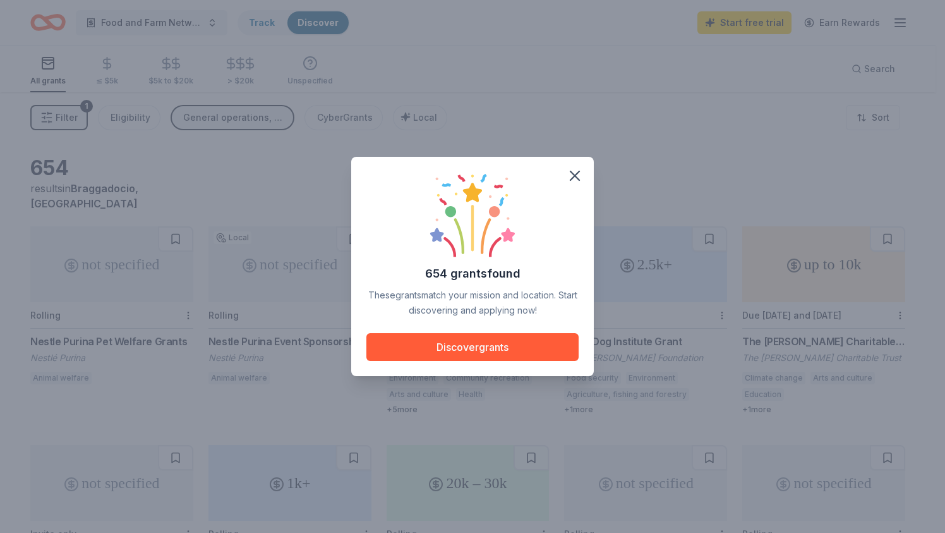
click at [59, 22] on div "654 grants found These grants match your mission and location. Start discoverin…" at bounding box center [472, 266] width 945 height 533
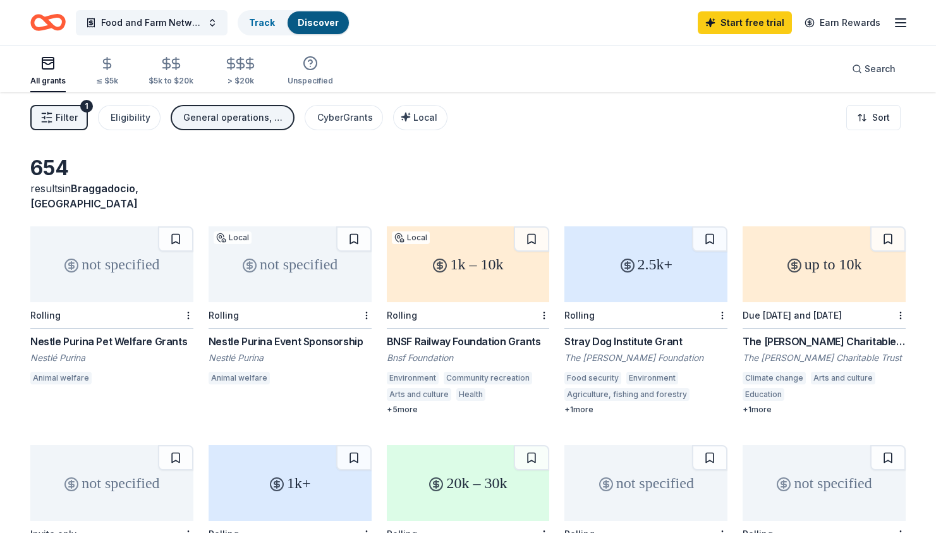
click at [57, 23] on icon "Home" at bounding box center [47, 23] width 35 height 30
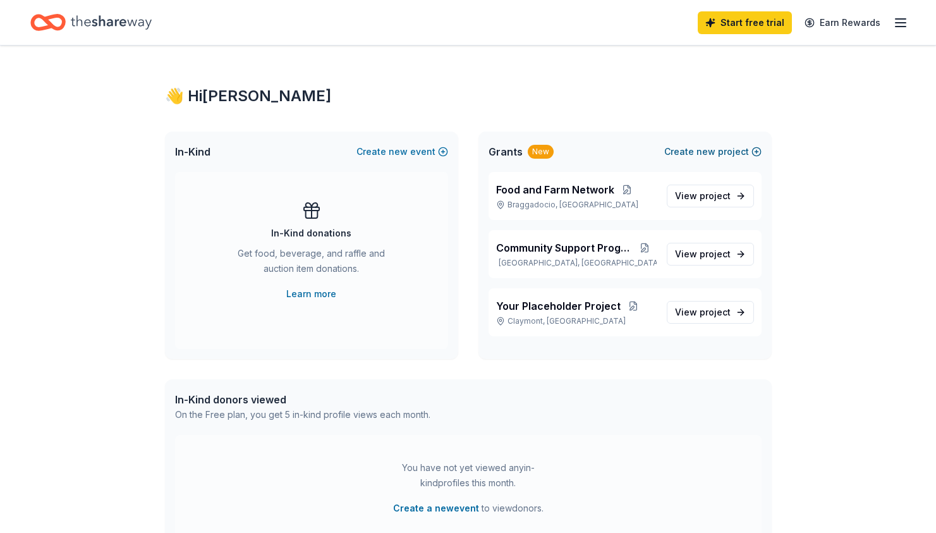
click at [682, 152] on button "Create new project" at bounding box center [712, 151] width 97 height 15
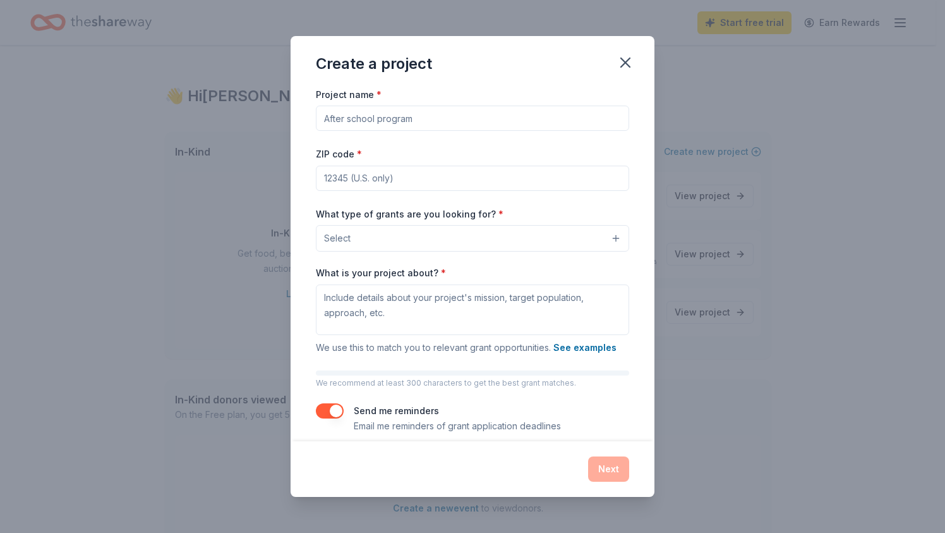
click at [463, 119] on input "Project name *" at bounding box center [472, 117] width 313 height 25
paste input "Contract Grower Transition Program"
type input "Contract Grower Transition Program"
click at [380, 321] on textarea "What is your project about? *" at bounding box center [472, 309] width 313 height 51
paste textarea "Lorem ipsumdolors, amet consect, adipis elitse, doe temporincid, utl etdolor ma…"
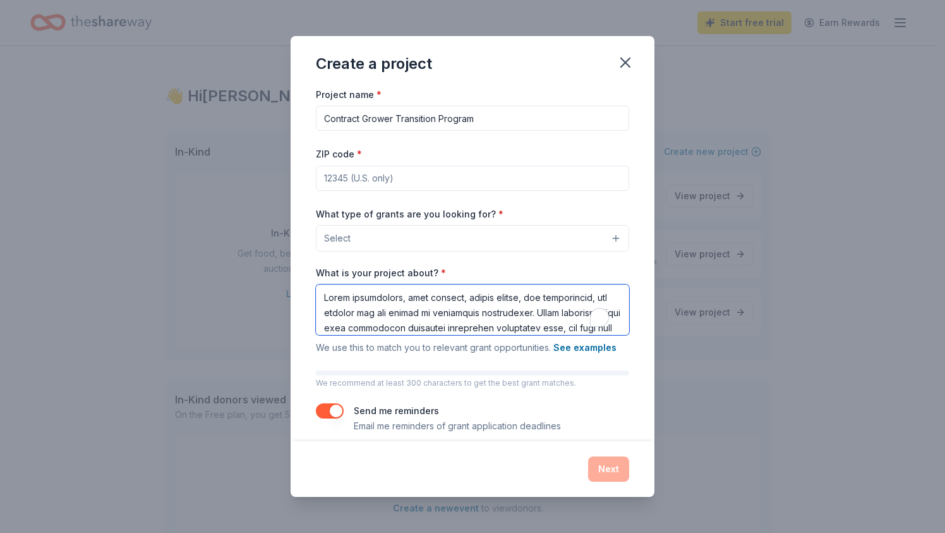
scroll to position [542, 0]
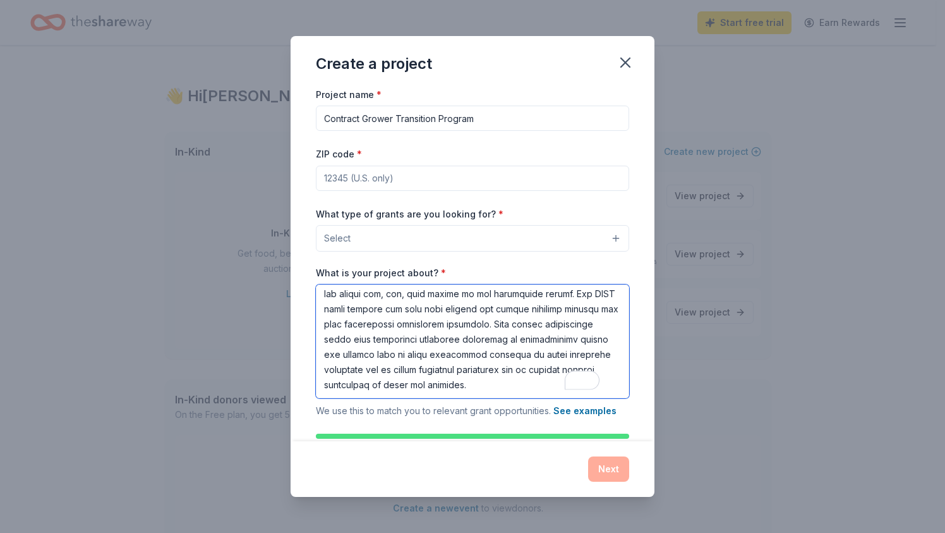
type textarea "Lorem ipsumdolors, amet consect, adipis elitse, doe temporincid, utl etdolor ma…"
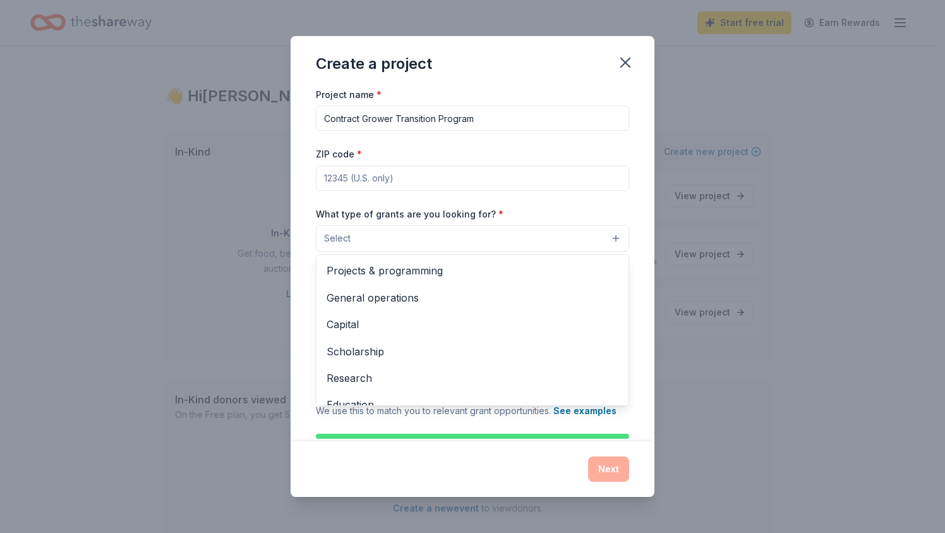
click at [347, 248] on button "Select" at bounding box center [472, 238] width 313 height 27
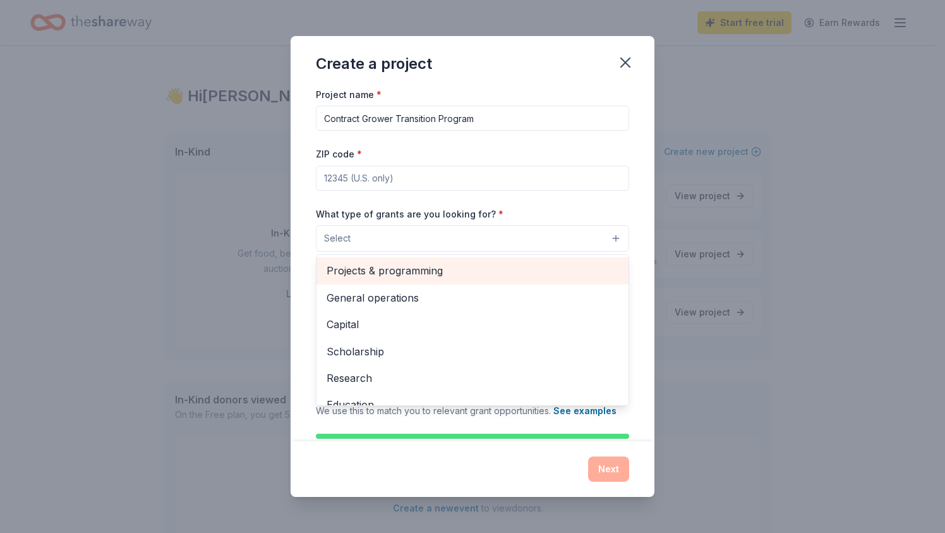
click at [349, 280] on div "Projects & programming" at bounding box center [472, 270] width 312 height 27
click at [406, 277] on span "General operations" at bounding box center [473, 271] width 292 height 16
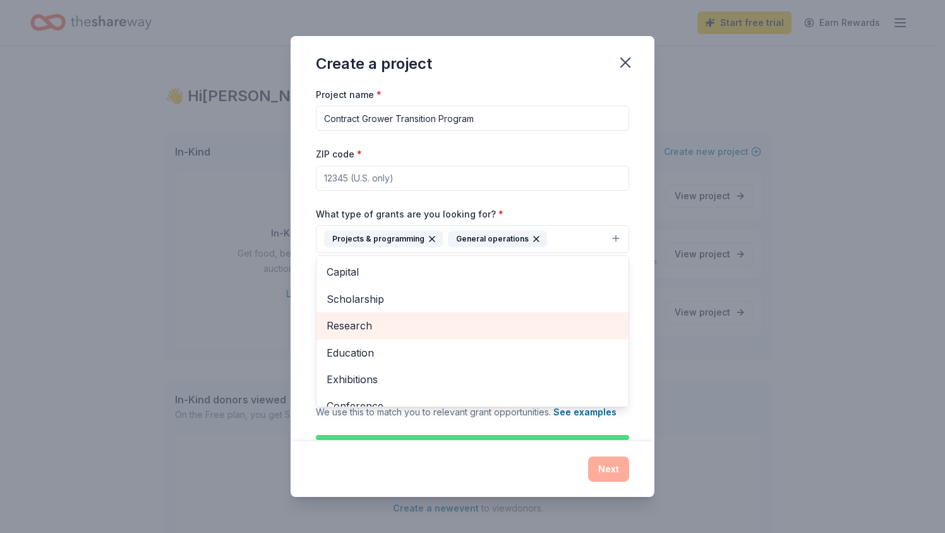
click at [363, 334] on div "Research" at bounding box center [472, 325] width 312 height 27
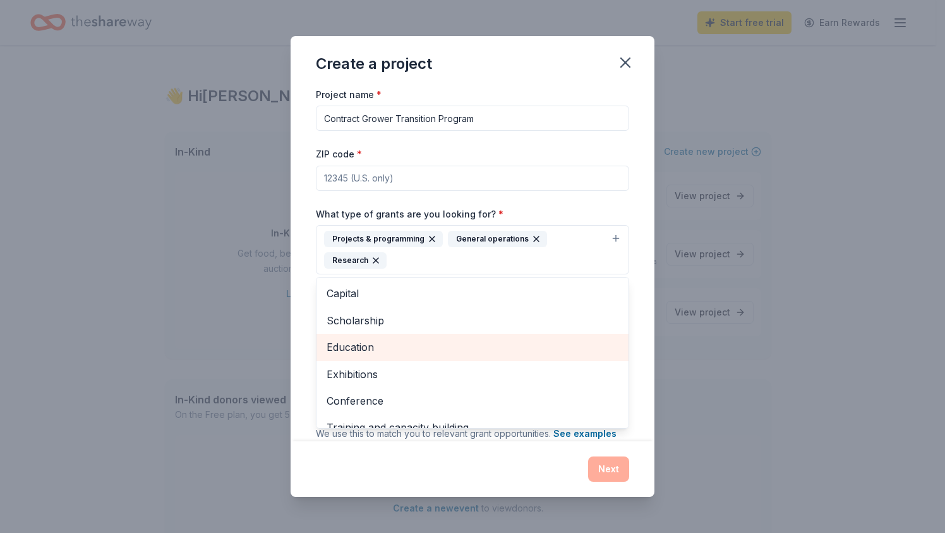
click at [363, 352] on span "Education" at bounding box center [473, 347] width 292 height 16
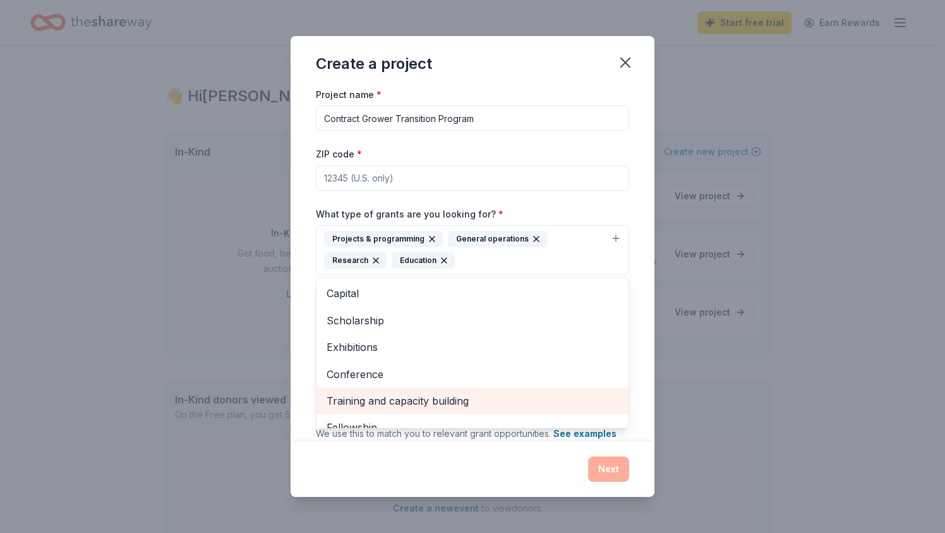
click at [365, 400] on span "Training and capacity building" at bounding box center [473, 400] width 292 height 16
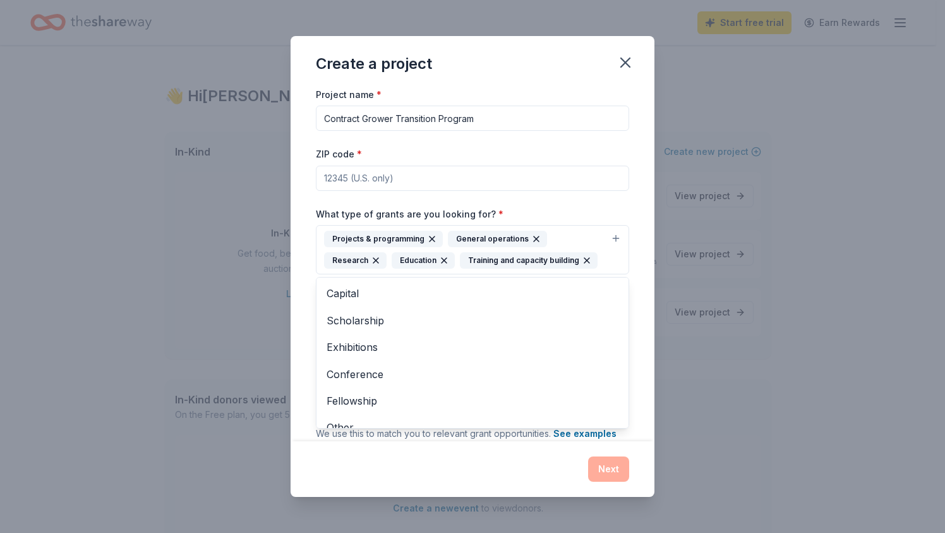
click at [354, 178] on div "Project name * Contract Grower Transition Program ZIP code * What type of grant…" at bounding box center [472, 303] width 313 height 433
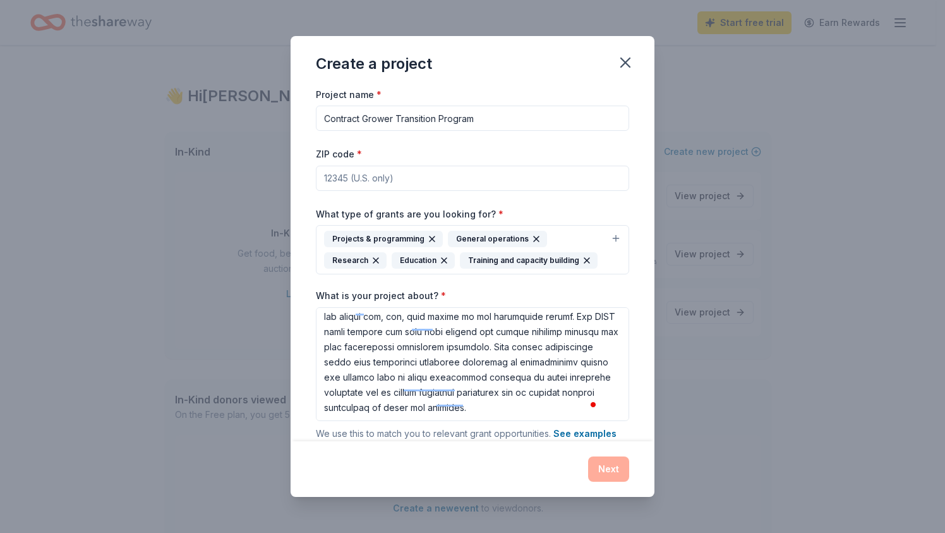
click at [451, 182] on input "ZIP code *" at bounding box center [472, 178] width 313 height 25
paste input "30501"
type input "30501"
click at [613, 470] on button "Next" at bounding box center [608, 468] width 41 height 25
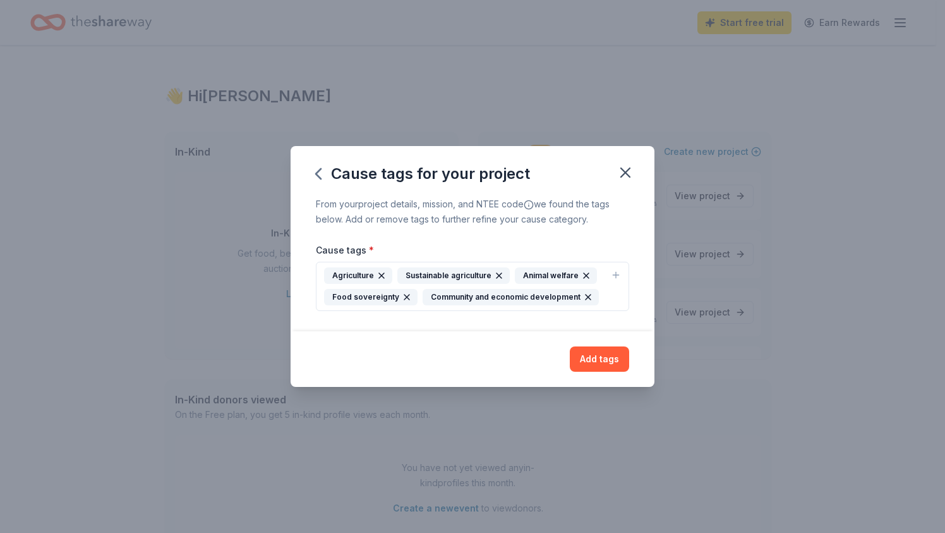
click at [403, 298] on icon "button" at bounding box center [407, 297] width 10 height 10
click at [525, 304] on div "Agriculture Sustainable agriculture Animal welfare Community and economic devel…" at bounding box center [465, 286] width 282 height 38
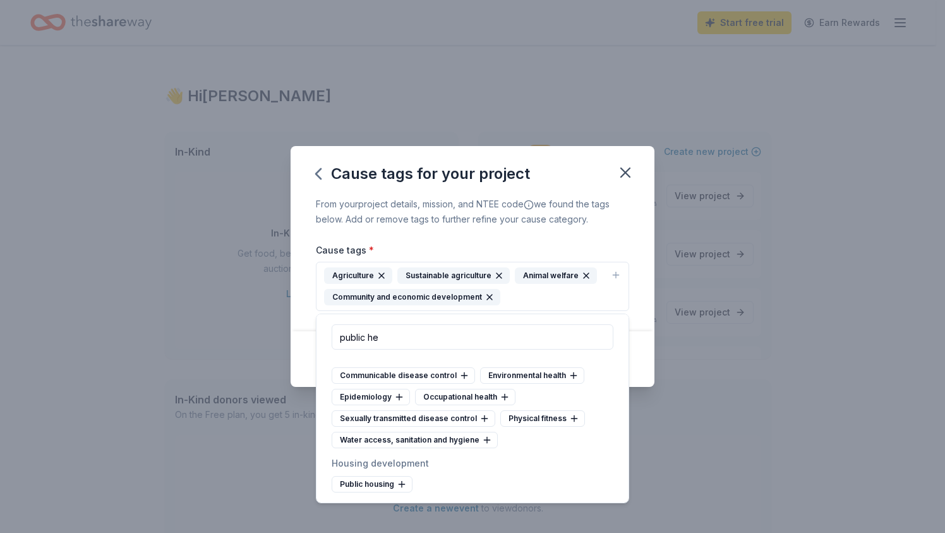
scroll to position [0, 0]
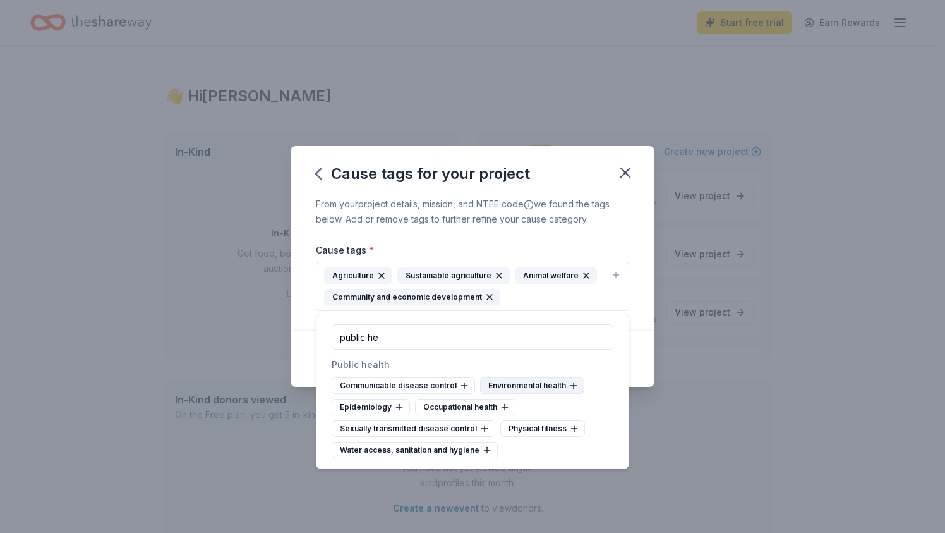
click at [526, 384] on div "Environmental health" at bounding box center [532, 385] width 104 height 16
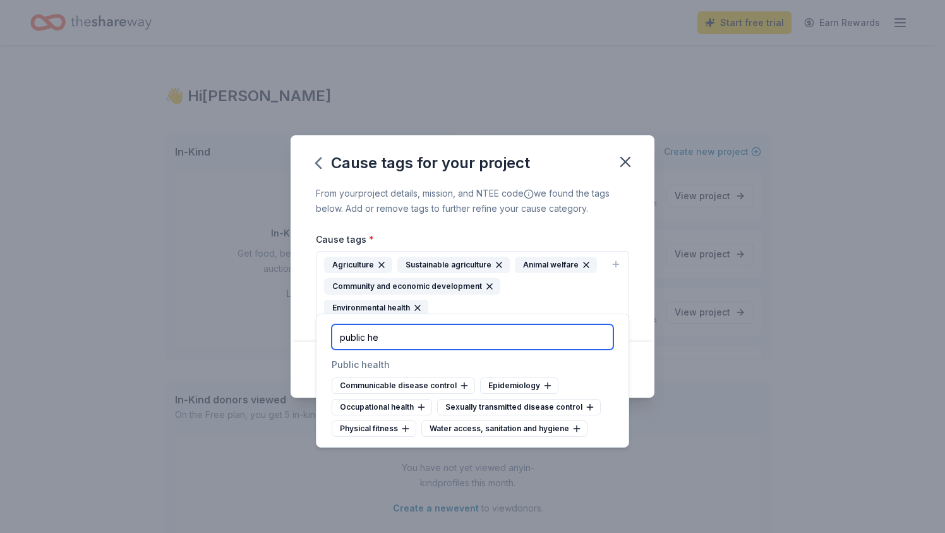
drag, startPoint x: 393, startPoint y: 337, endPoint x: 325, endPoint y: 338, distance: 67.6
click at [325, 338] on div "public he" at bounding box center [472, 336] width 312 height 45
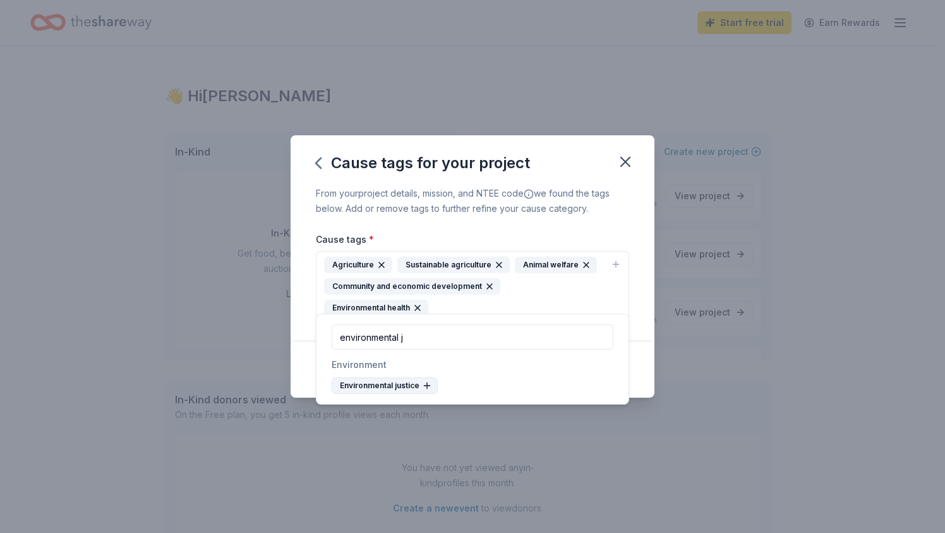
click at [403, 384] on div "Environmental justice" at bounding box center [385, 385] width 106 height 16
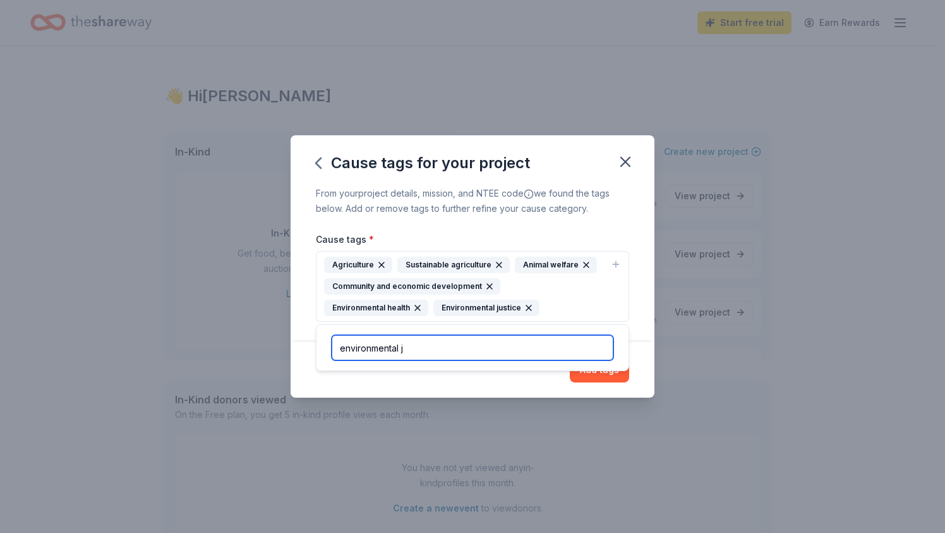
drag, startPoint x: 422, startPoint y: 346, endPoint x: 303, endPoint y: 348, distance: 118.8
click at [303, 348] on body "Start free trial Earn Rewards 👋 Hi [PERSON_NAME] In-Kind Create new event In-Ki…" at bounding box center [468, 266] width 936 height 533
click at [364, 341] on input "environmental j" at bounding box center [473, 347] width 282 height 25
click at [364, 342] on input "environmental j" at bounding box center [473, 347] width 282 height 25
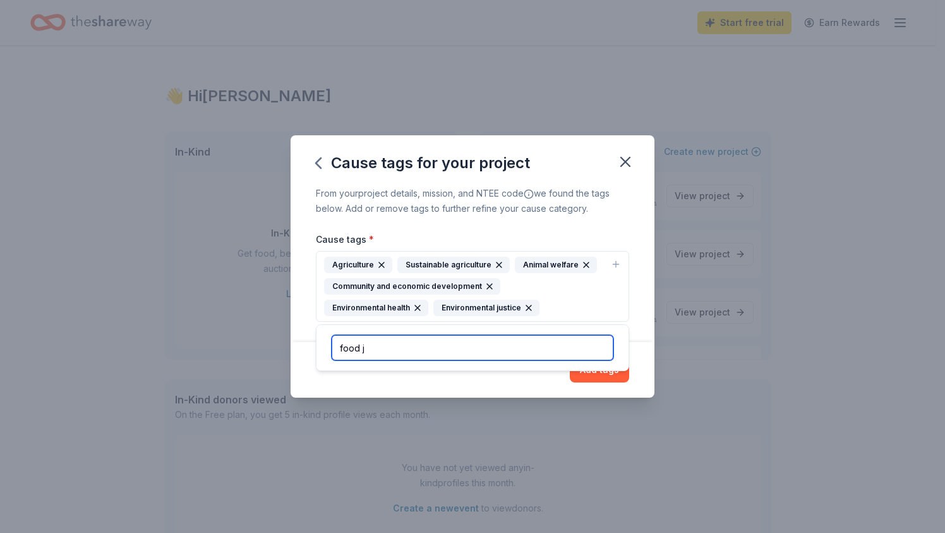
click at [386, 346] on input "food j" at bounding box center [473, 347] width 282 height 25
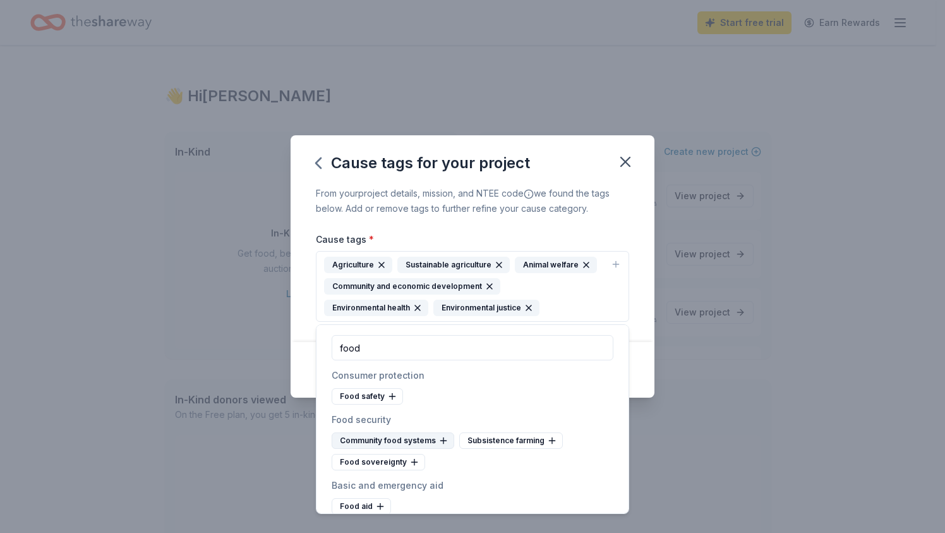
click at [382, 445] on div "Community food systems" at bounding box center [393, 440] width 123 height 16
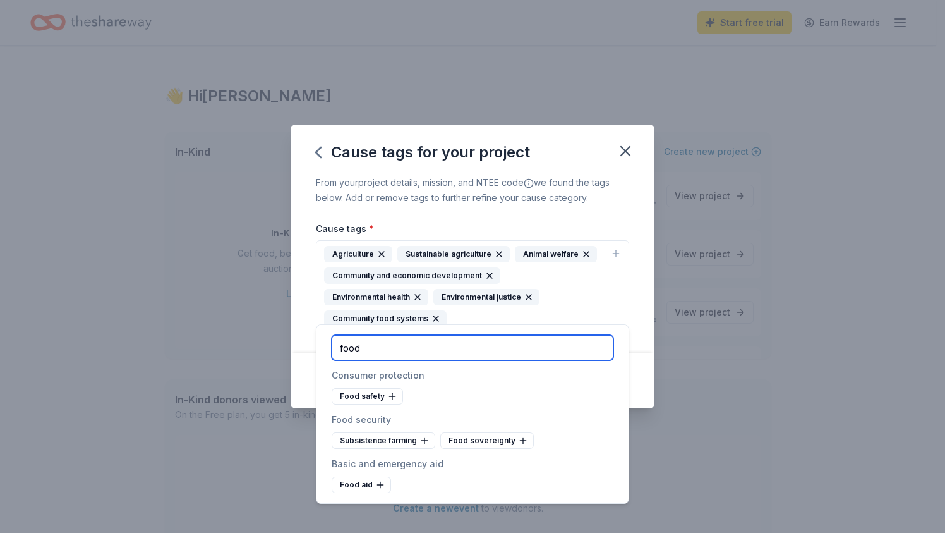
click at [380, 351] on input "food" at bounding box center [473, 347] width 282 height 25
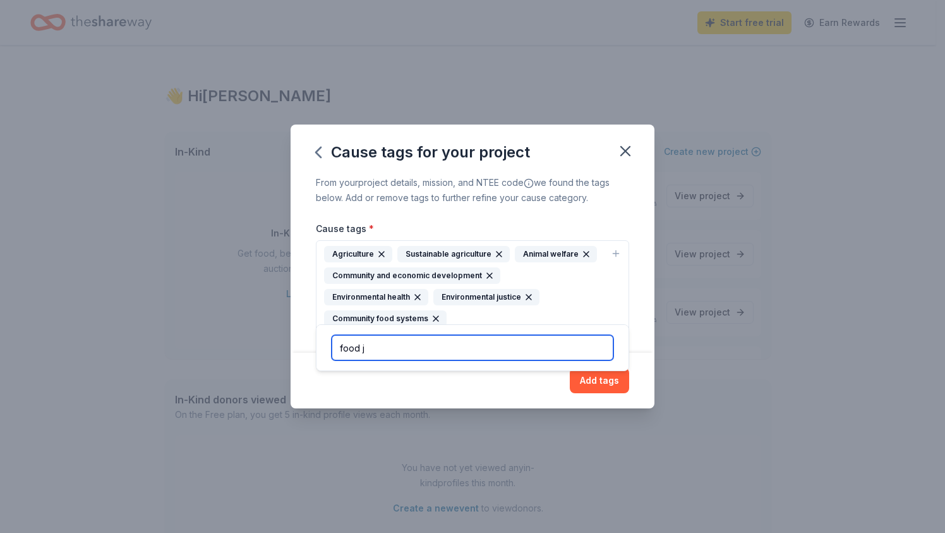
type input "food ju"
drag, startPoint x: 382, startPoint y: 340, endPoint x: 311, endPoint y: 341, distance: 71.4
click at [310, 341] on body "Start free trial Earn Rewards 👋 Hi [PERSON_NAME] In-Kind Create new event In-Ki…" at bounding box center [468, 266] width 936 height 533
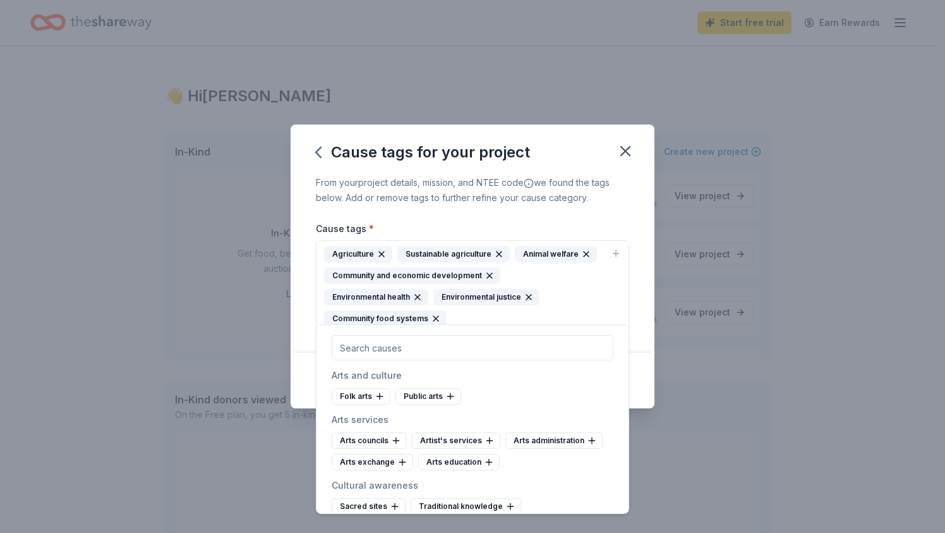
click at [632, 329] on div "From your project details, mission, and NTEE code we found the tags below. Add …" at bounding box center [473, 264] width 364 height 178
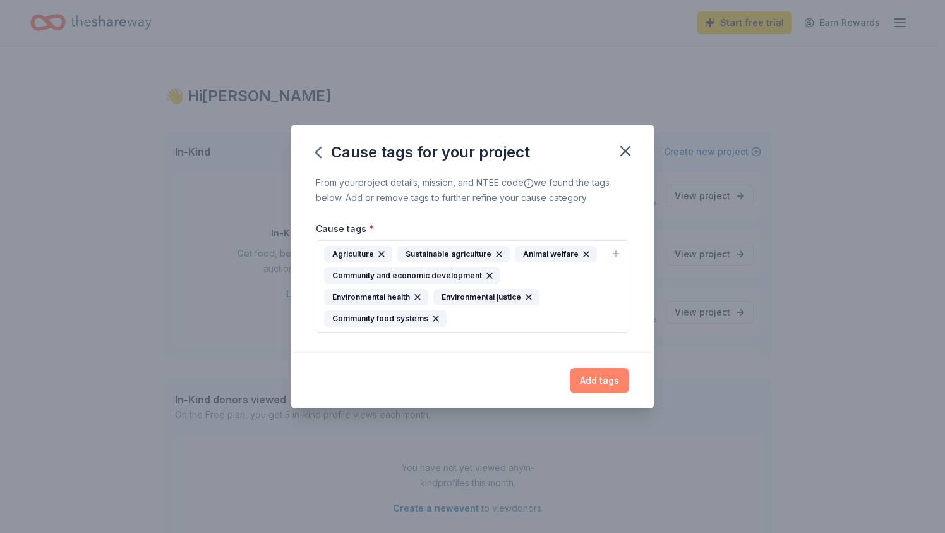
click at [616, 368] on button "Add tags" at bounding box center [599, 380] width 59 height 25
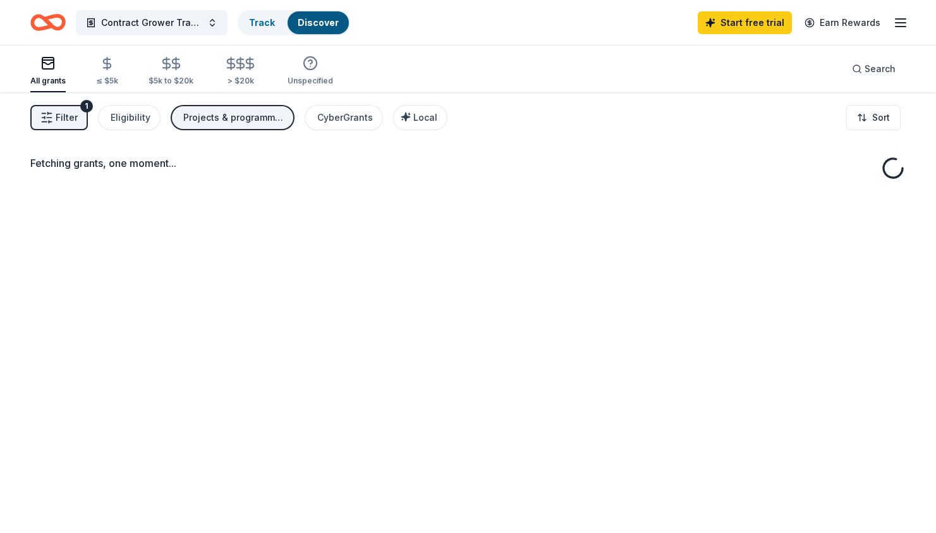
click at [54, 25] on icon "Home" at bounding box center [47, 23] width 35 height 30
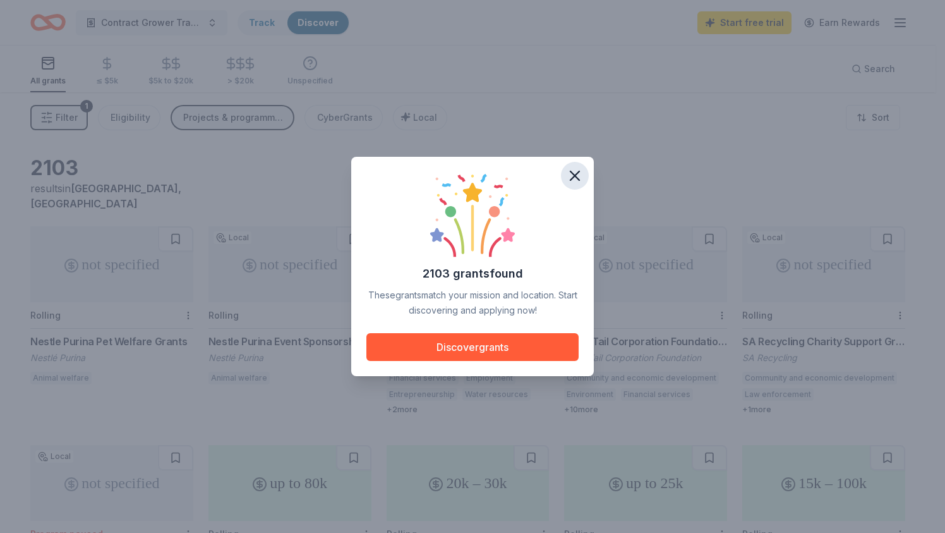
click at [571, 178] on icon "button" at bounding box center [575, 176] width 18 height 18
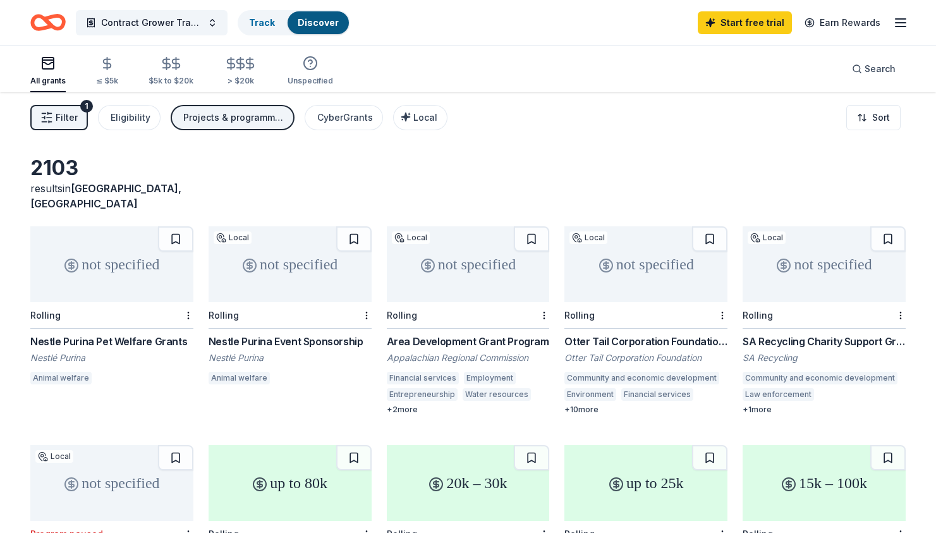
click at [49, 33] on icon "Home" at bounding box center [47, 23] width 35 height 30
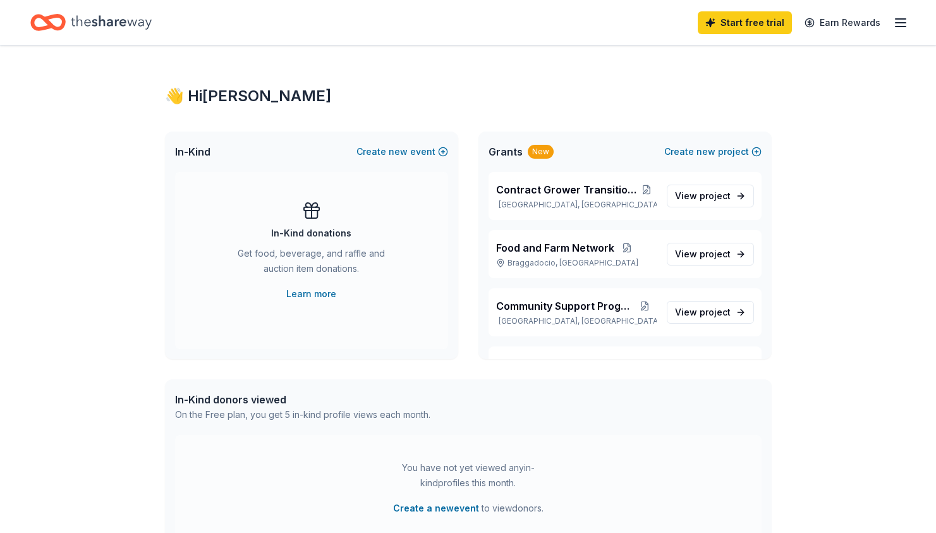
click at [49, 21] on icon "Home" at bounding box center [54, 22] width 20 height 13
click at [696, 147] on button "Create new project" at bounding box center [712, 151] width 97 height 15
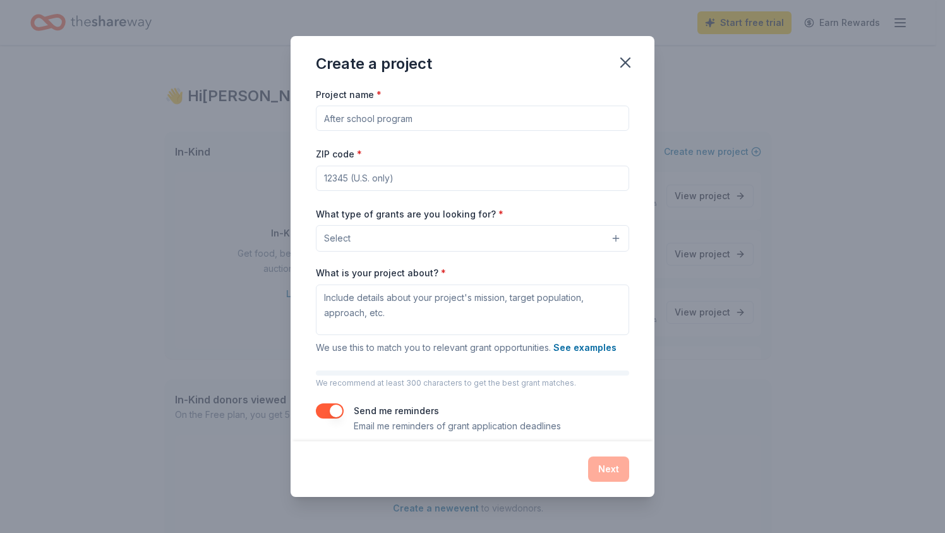
click at [387, 111] on input "Project name *" at bounding box center [472, 117] width 313 height 25
paste input "Water Rangers"
type input "Water Rangers Program"
click at [352, 231] on button "Select" at bounding box center [472, 238] width 313 height 27
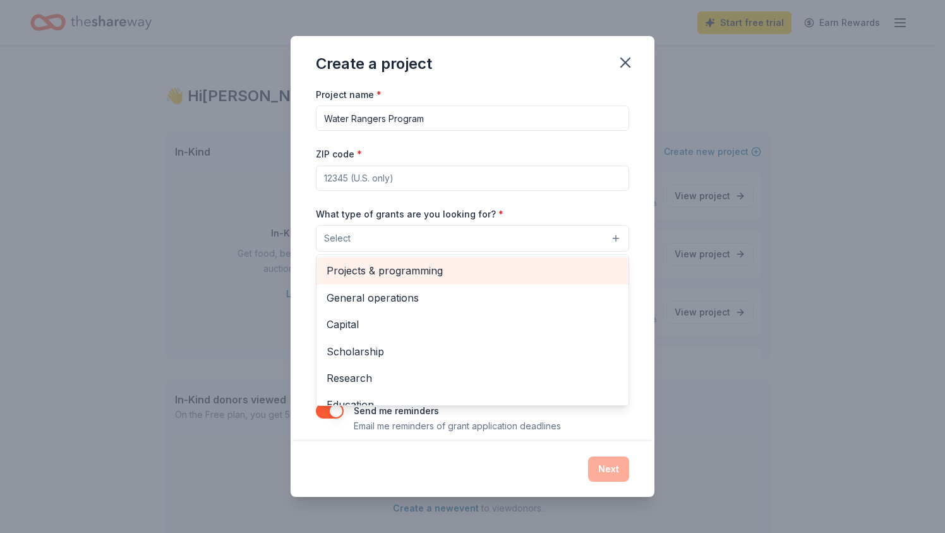
click at [349, 263] on span "Projects & programming" at bounding box center [473, 270] width 292 height 16
click at [352, 275] on span "General operations" at bounding box center [473, 271] width 292 height 16
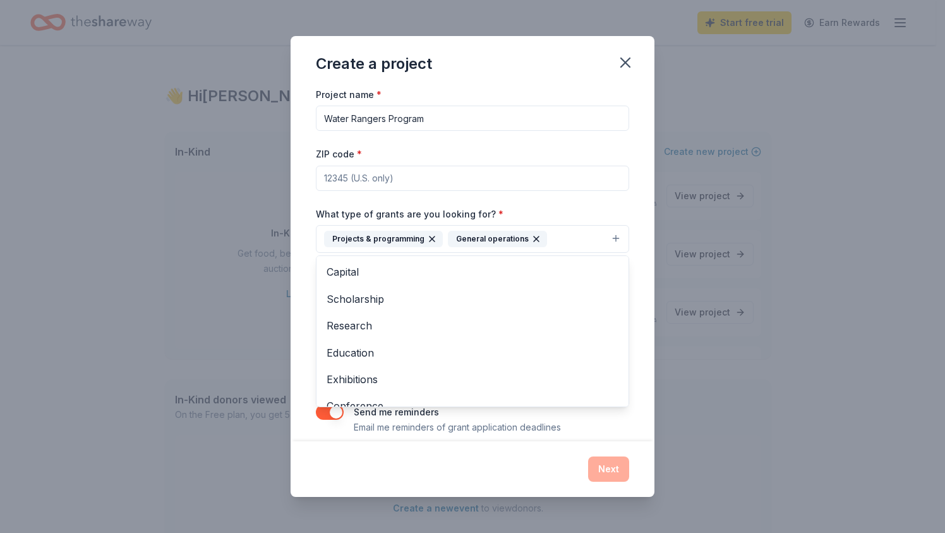
click at [286, 308] on div "Create a project Project name * Water Rangers Program ZIP code * What type of g…" at bounding box center [472, 266] width 945 height 533
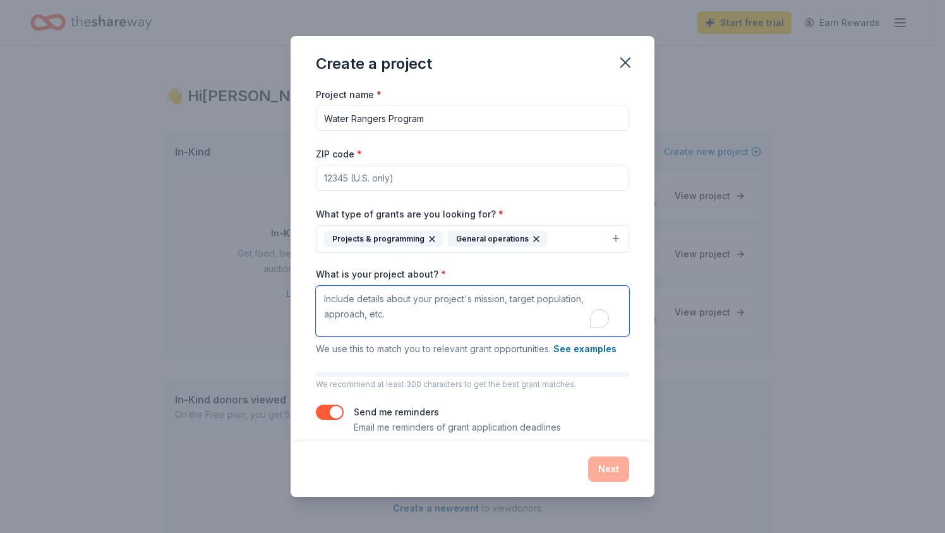
click at [340, 325] on textarea "What is your project about? *" at bounding box center [472, 311] width 313 height 51
paste textarea "LORE’i Dolor Sitamet Consect adipi elit seddo eiusmodtemp in utlabor etdol magn…"
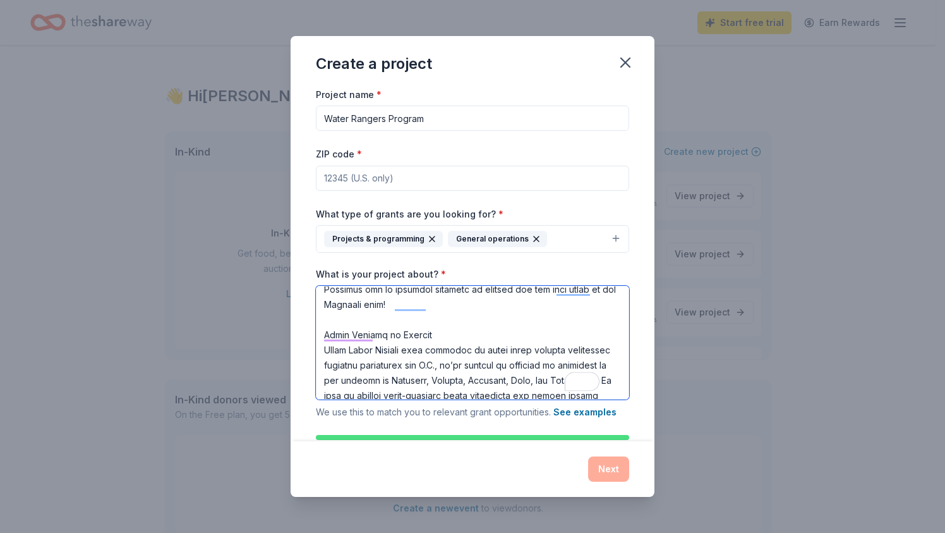
scroll to position [586, 0]
drag, startPoint x: 411, startPoint y: 354, endPoint x: 310, endPoint y: 327, distance: 104.5
click at [310, 327] on div "Project name * Water Rangers Program ZIP code * What type of grants are you loo…" at bounding box center [473, 264] width 364 height 355
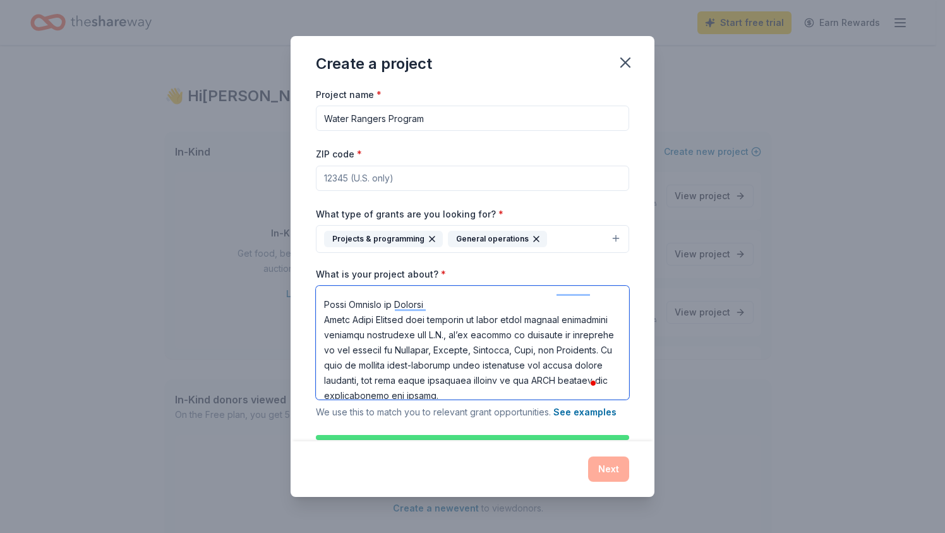
drag, startPoint x: 435, startPoint y: 349, endPoint x: 324, endPoint y: 331, distance: 112.7
click at [324, 331] on textarea "What is your project about? *" at bounding box center [472, 343] width 313 height 114
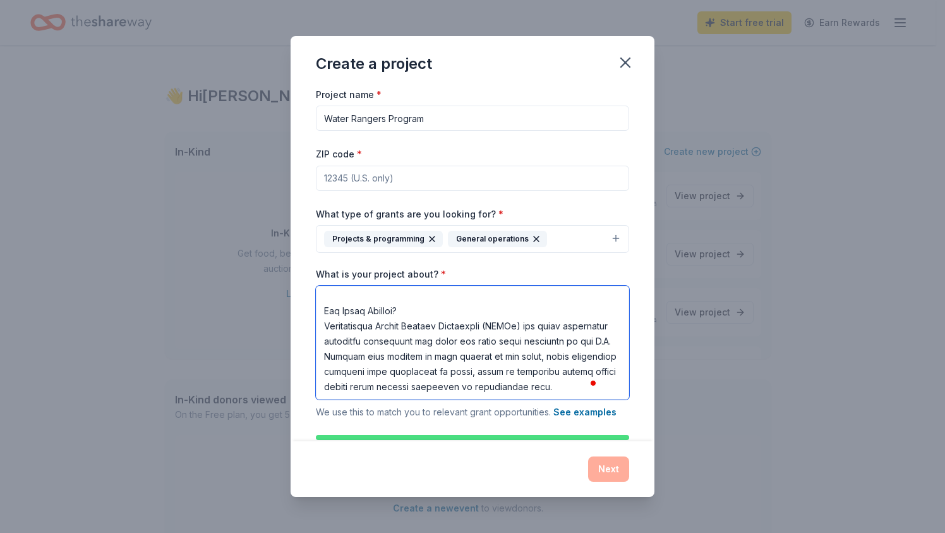
scroll to position [0, 0]
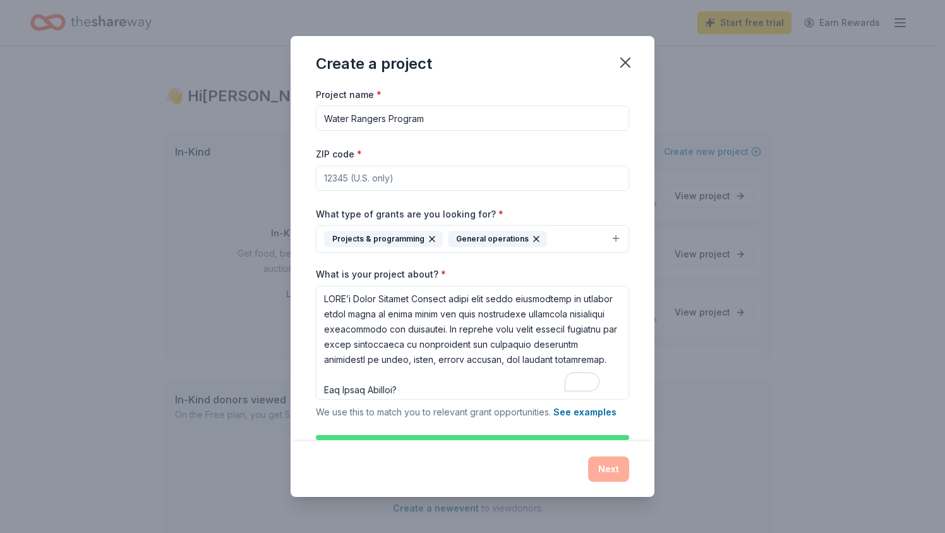
click at [618, 471] on div "Next" at bounding box center [472, 468] width 313 height 25
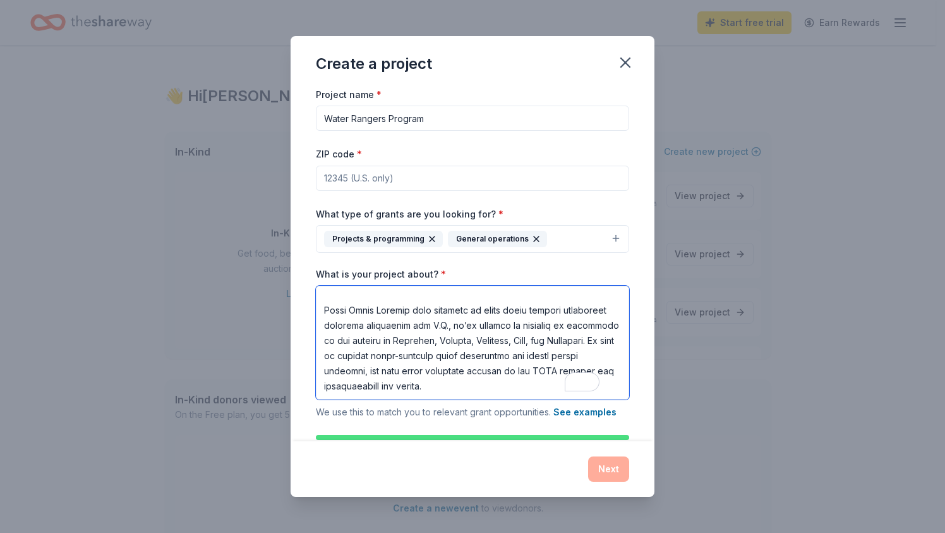
click at [472, 371] on textarea "What is your project about? *" at bounding box center [472, 343] width 313 height 114
click at [470, 393] on textarea "What is your project about? *" at bounding box center [472, 343] width 313 height 114
click at [462, 389] on textarea "What is your project about? *" at bounding box center [472, 343] width 313 height 114
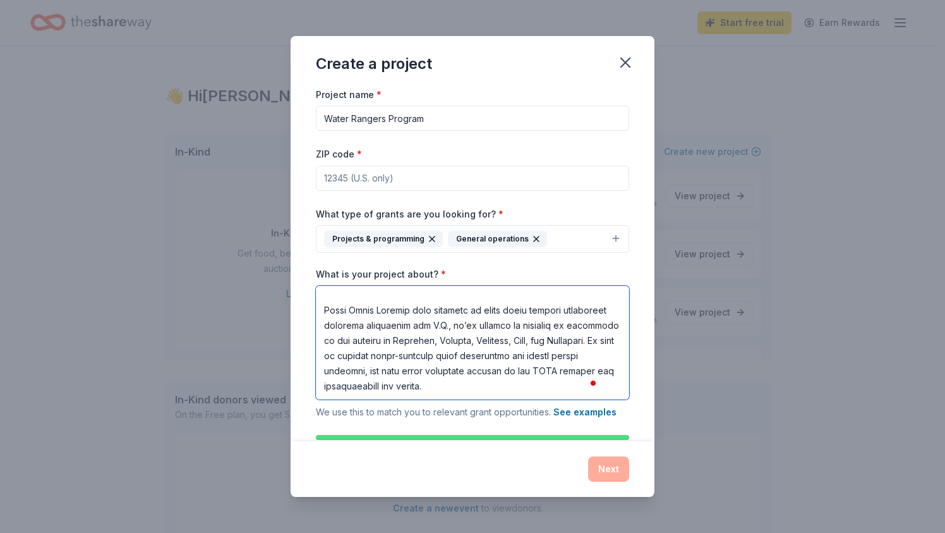
type textarea "LORE’i Dolor Sitamet Consect adipi elit seddo eiusmodtemp in utlabor etdol magn…"
click at [368, 180] on input "ZIP code *" at bounding box center [472, 178] width 313 height 25
paste input "48858"
type input "48858"
click at [605, 466] on button "Next" at bounding box center [608, 468] width 41 height 25
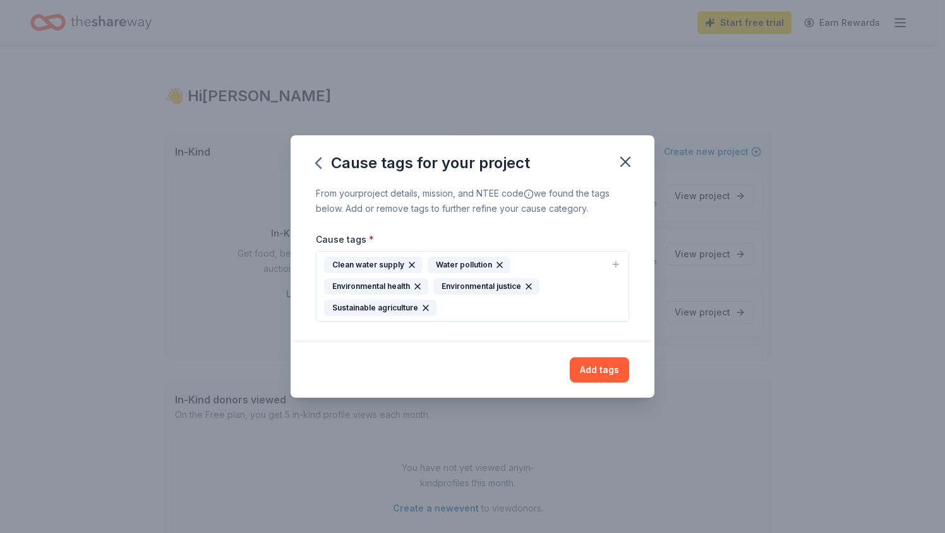
click at [475, 316] on button "Clean water supply Water pollution Environmental health Environmental justice S…" at bounding box center [472, 286] width 313 height 71
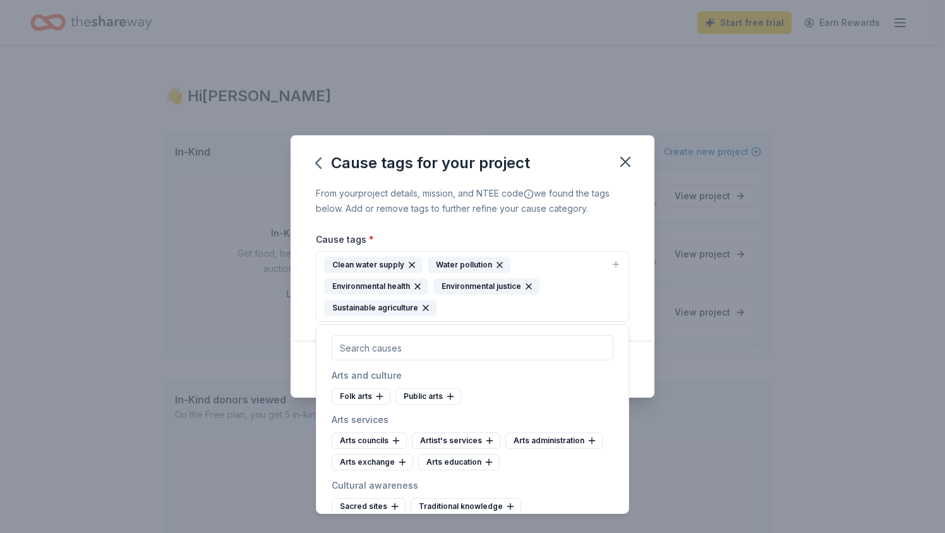
click at [472, 311] on div "Clean water supply Water pollution Environmental health Environmental justice S…" at bounding box center [465, 285] width 282 height 59
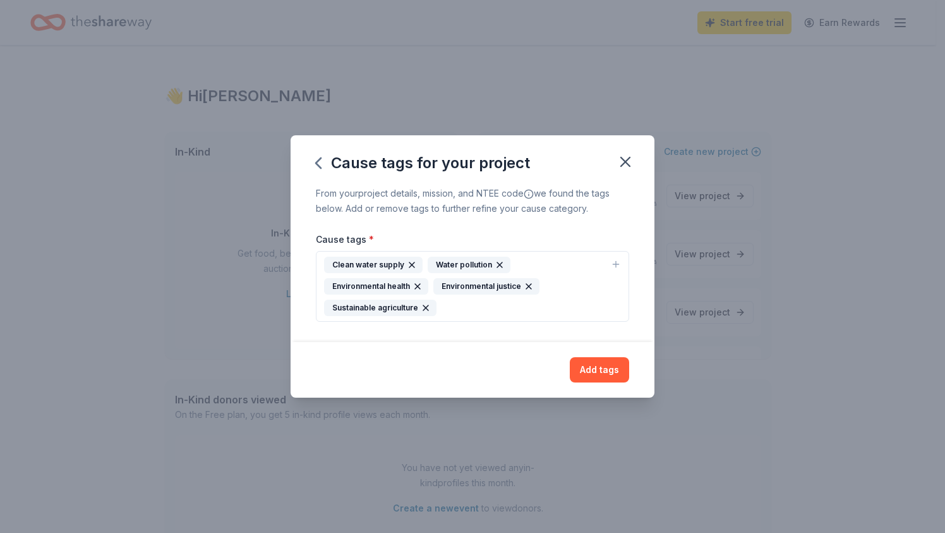
click at [472, 311] on div "Clean water supply Water pollution Environmental health Environmental justice S…" at bounding box center [465, 285] width 282 height 59
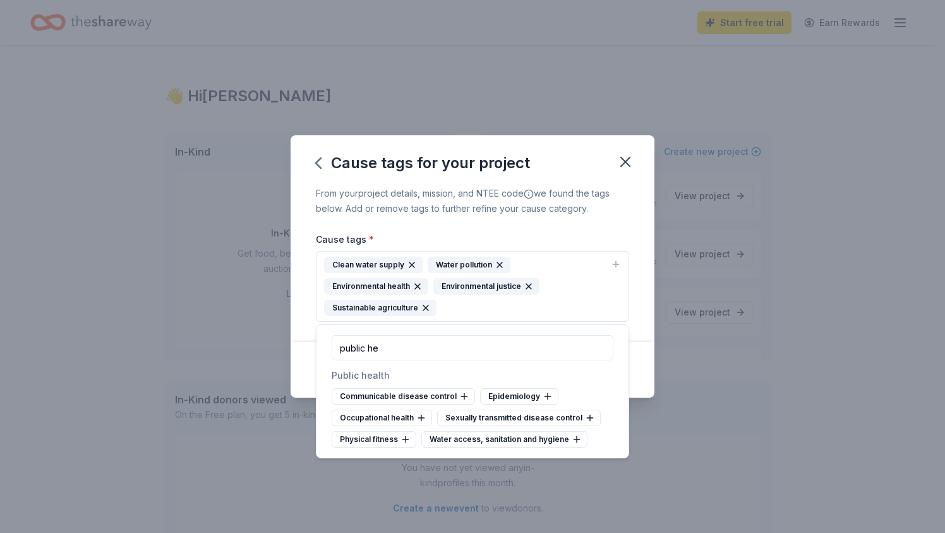
drag, startPoint x: 395, startPoint y: 356, endPoint x: 325, endPoint y: 345, distance: 70.4
click at [325, 346] on div "public he" at bounding box center [472, 347] width 312 height 45
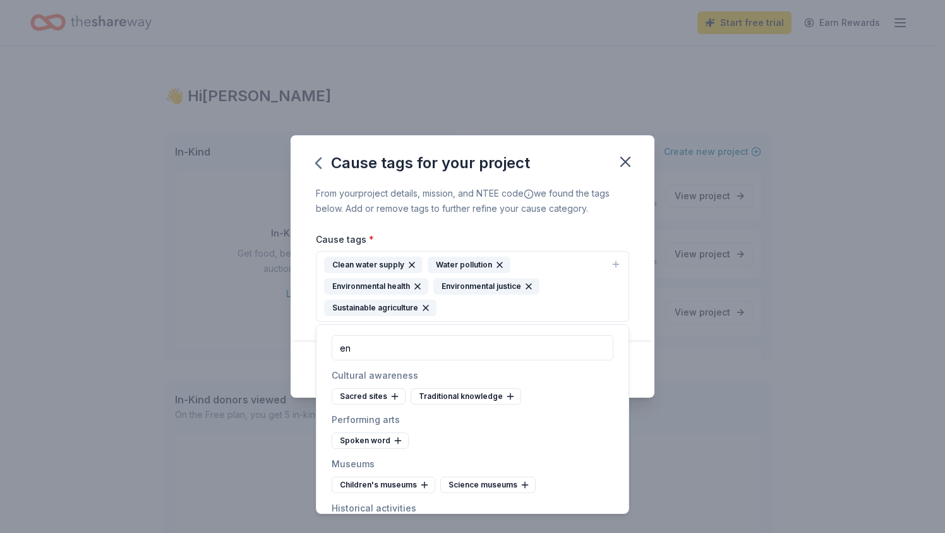
type input "e"
type input "c"
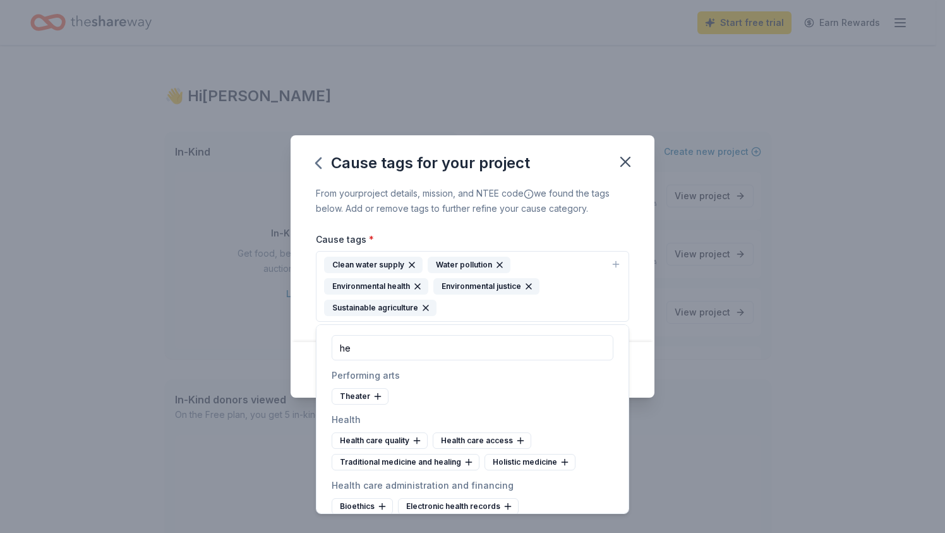
type input "h"
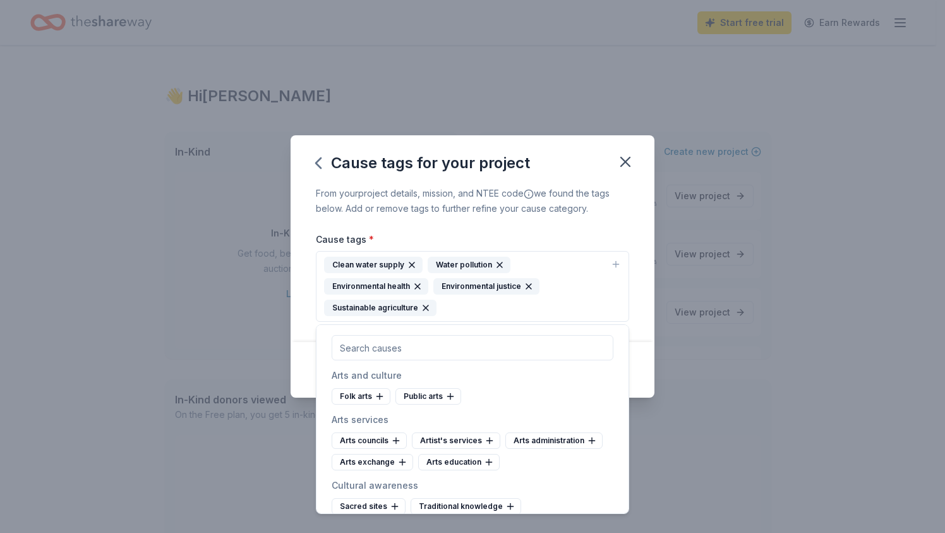
drag, startPoint x: 529, startPoint y: 236, endPoint x: 536, endPoint y: 291, distance: 55.4
click at [529, 237] on div "Cause tags * Clean water supply Water pollution Environmental health Environmen…" at bounding box center [472, 276] width 313 height 90
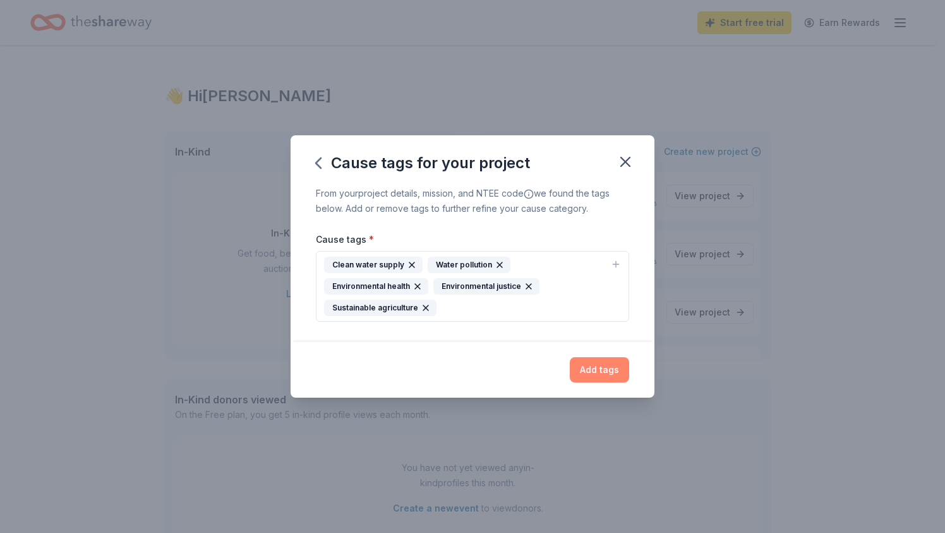
click at [587, 376] on button "Add tags" at bounding box center [599, 369] width 59 height 25
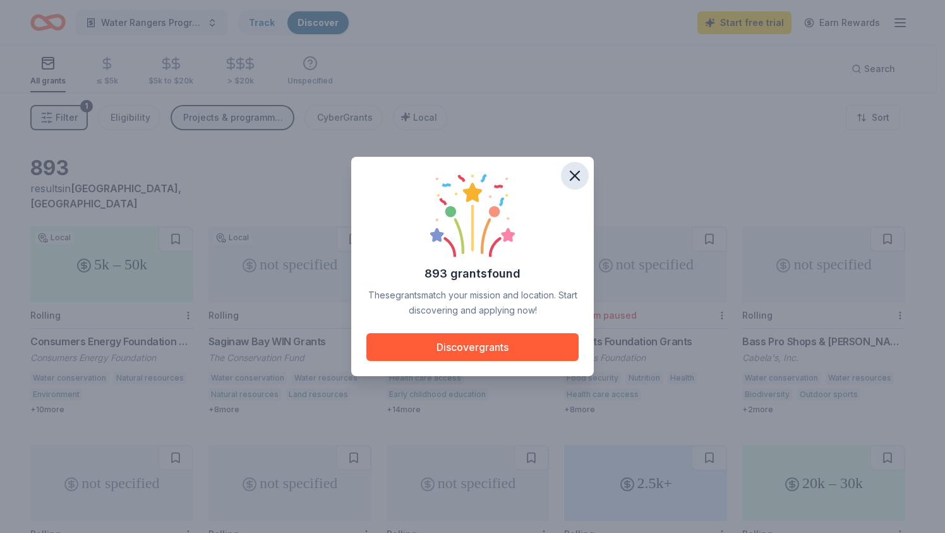
click at [574, 176] on icon "button" at bounding box center [574, 175] width 9 height 9
